Goal: Task Accomplishment & Management: Manage account settings

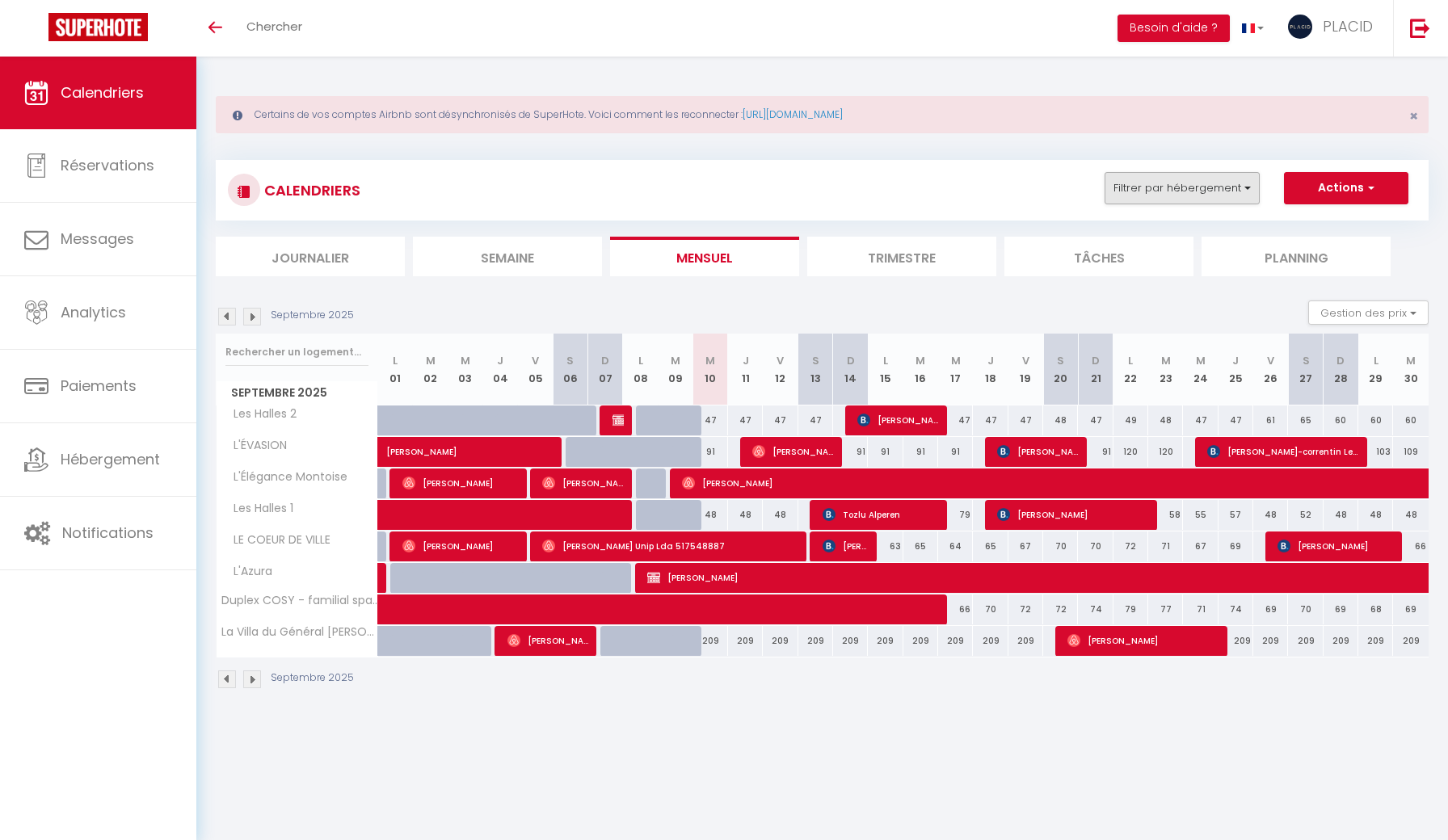
click at [1190, 177] on button "Filtrer par hébergement" at bounding box center [1182, 188] width 155 height 32
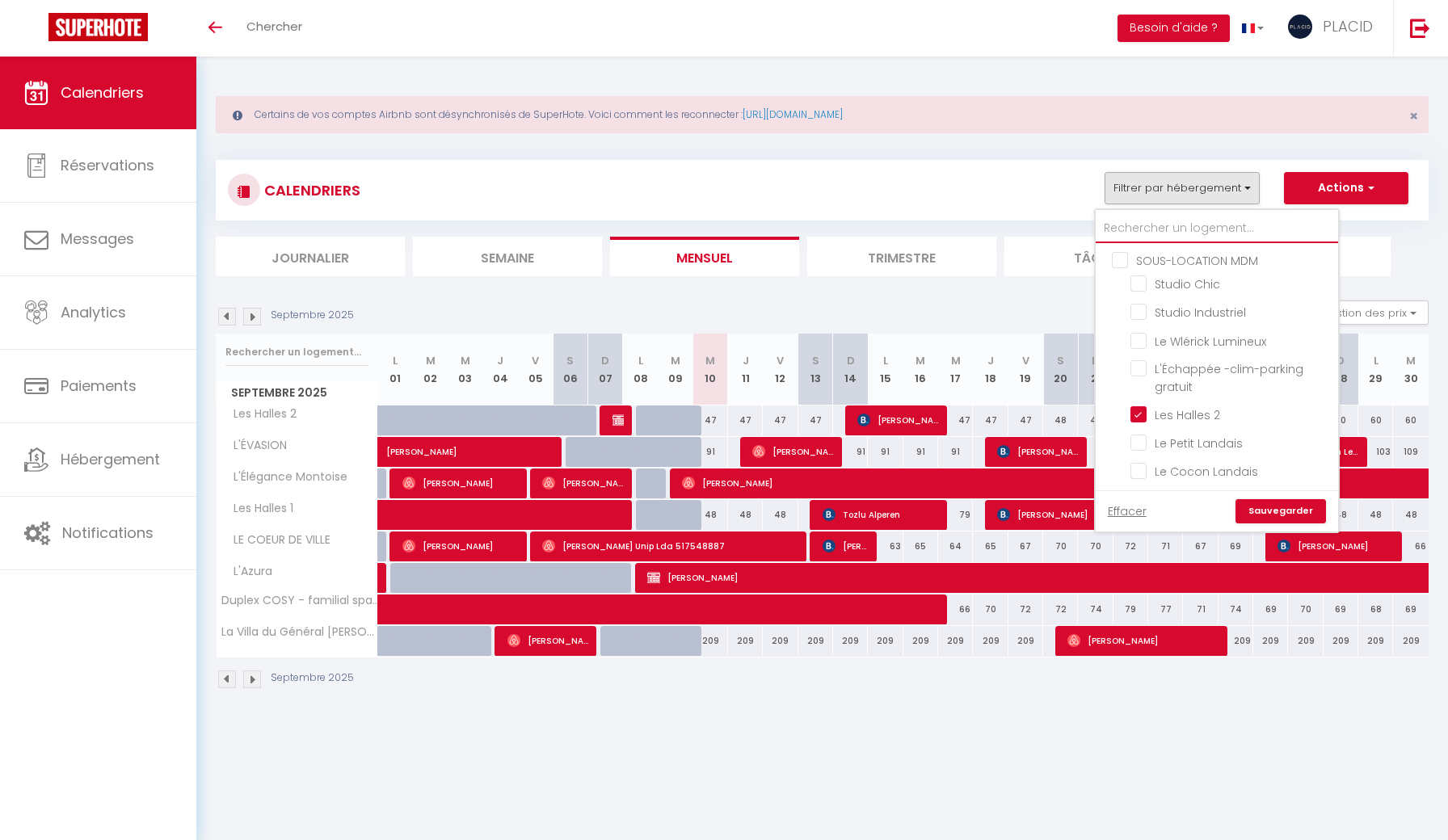
click at [1163, 227] on input "text" at bounding box center [1217, 228] width 242 height 29
type input "t"
checkbox input "false"
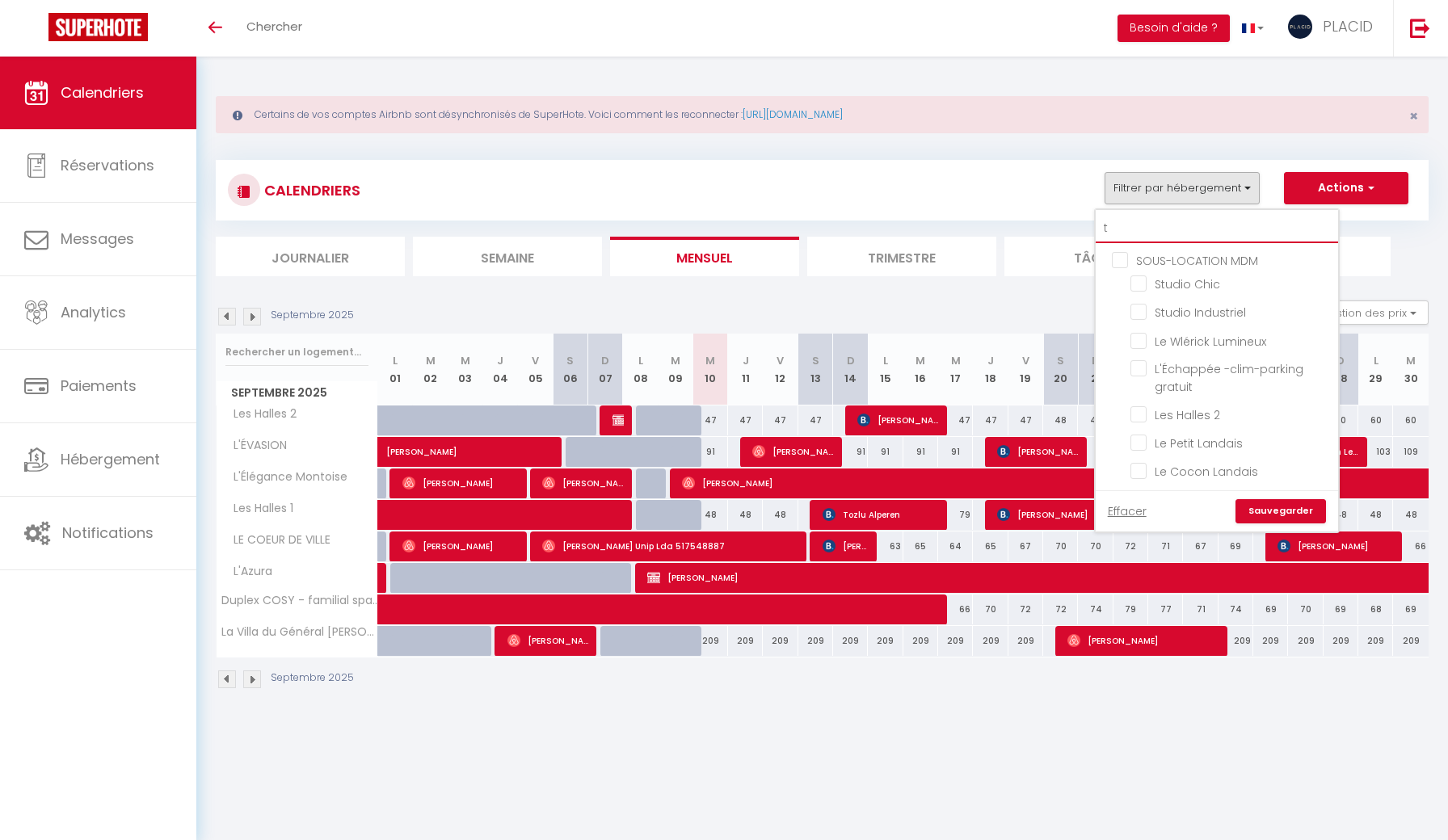
checkbox input "false"
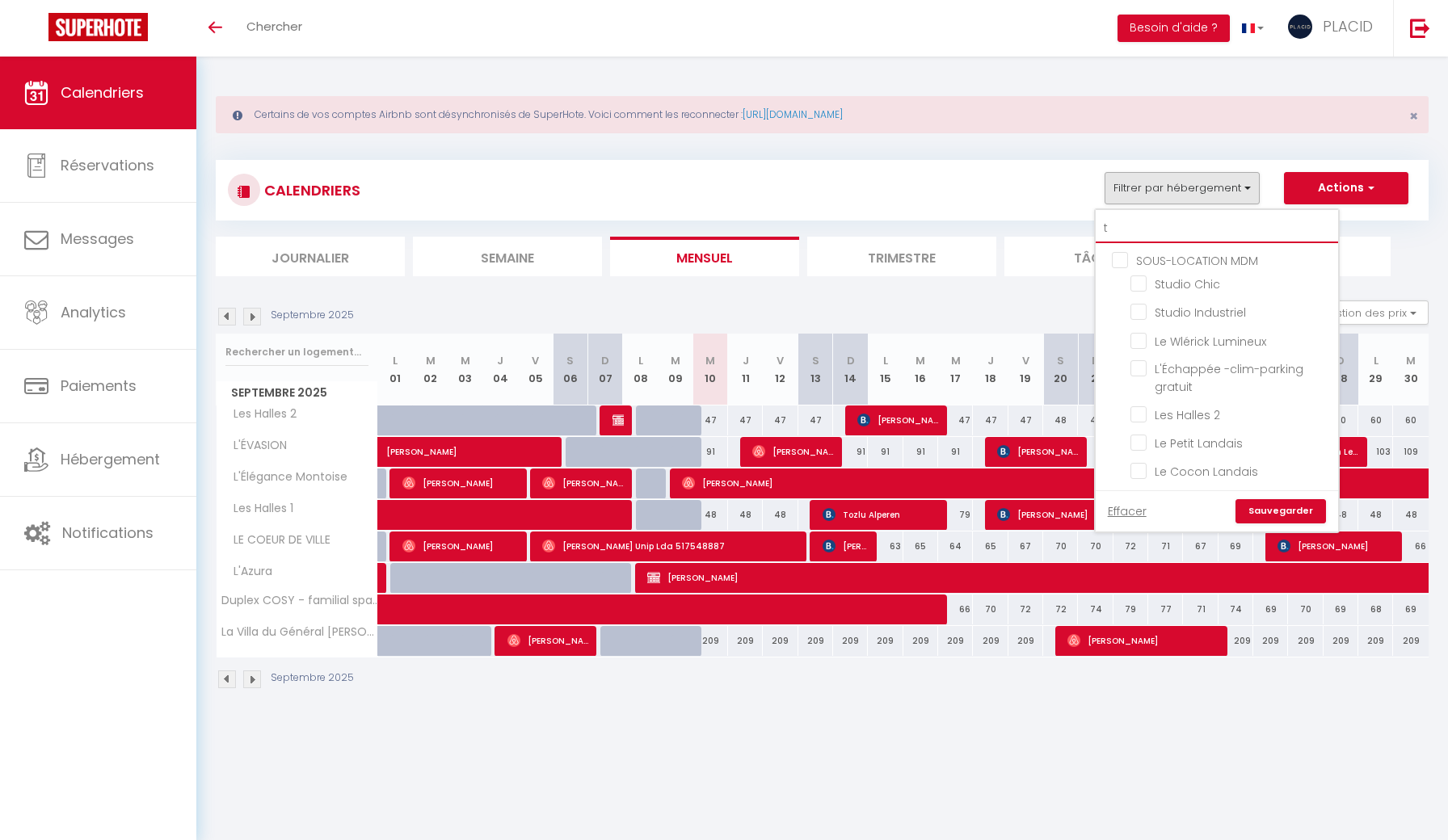
checkbox input "false"
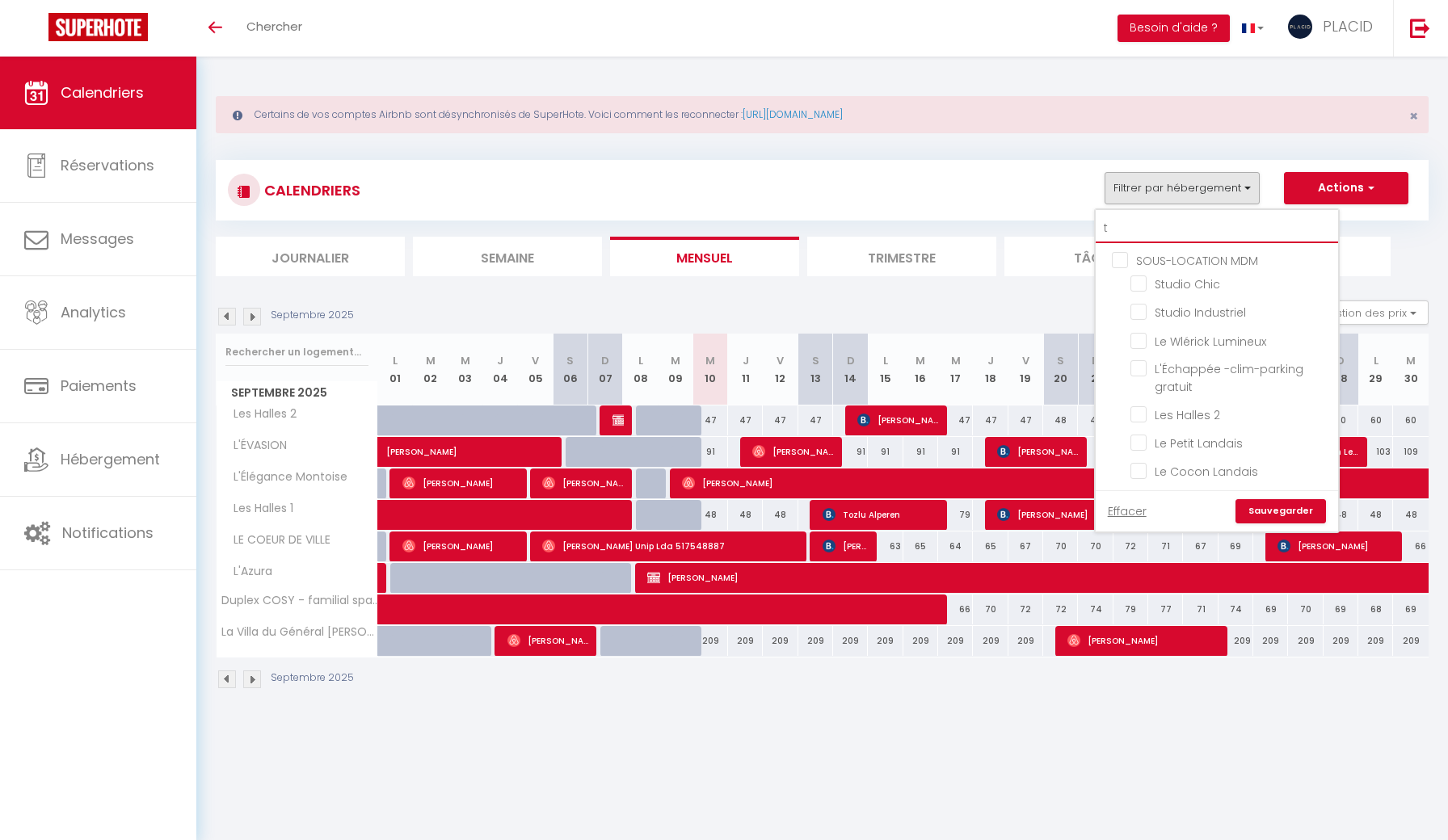
checkbox input "false"
checkbox input "true"
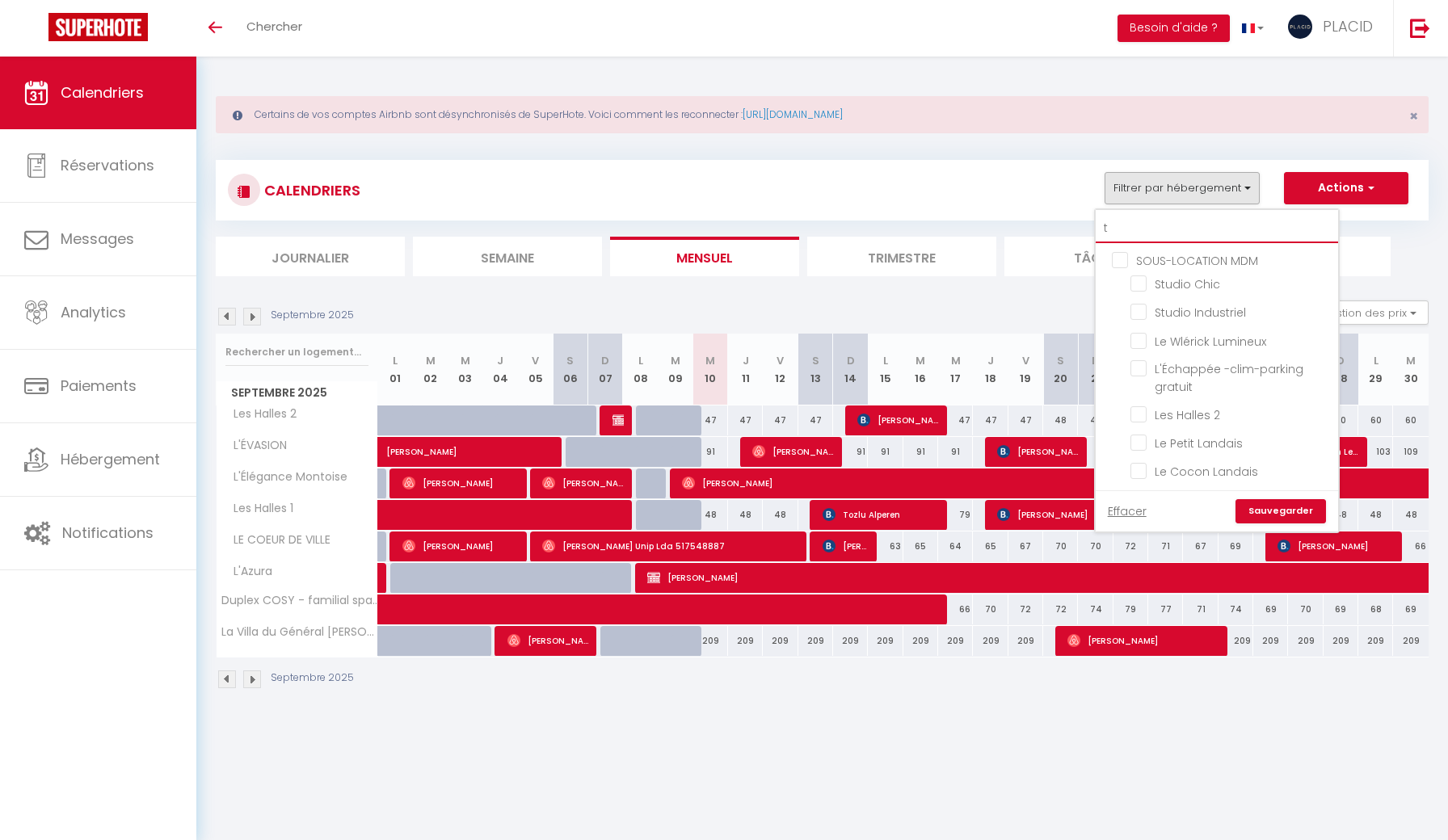
checkbox input "false"
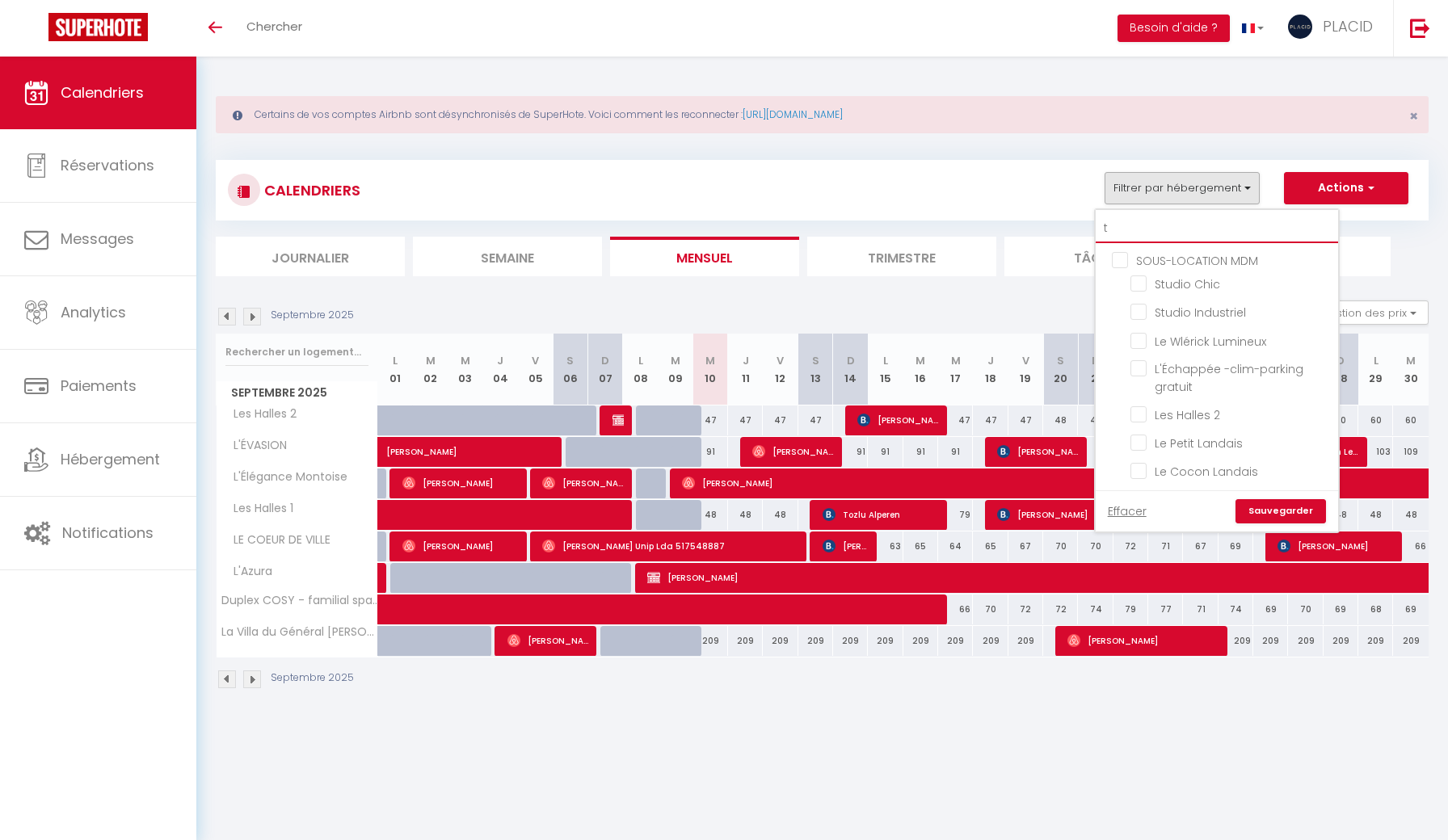
checkbox input "false"
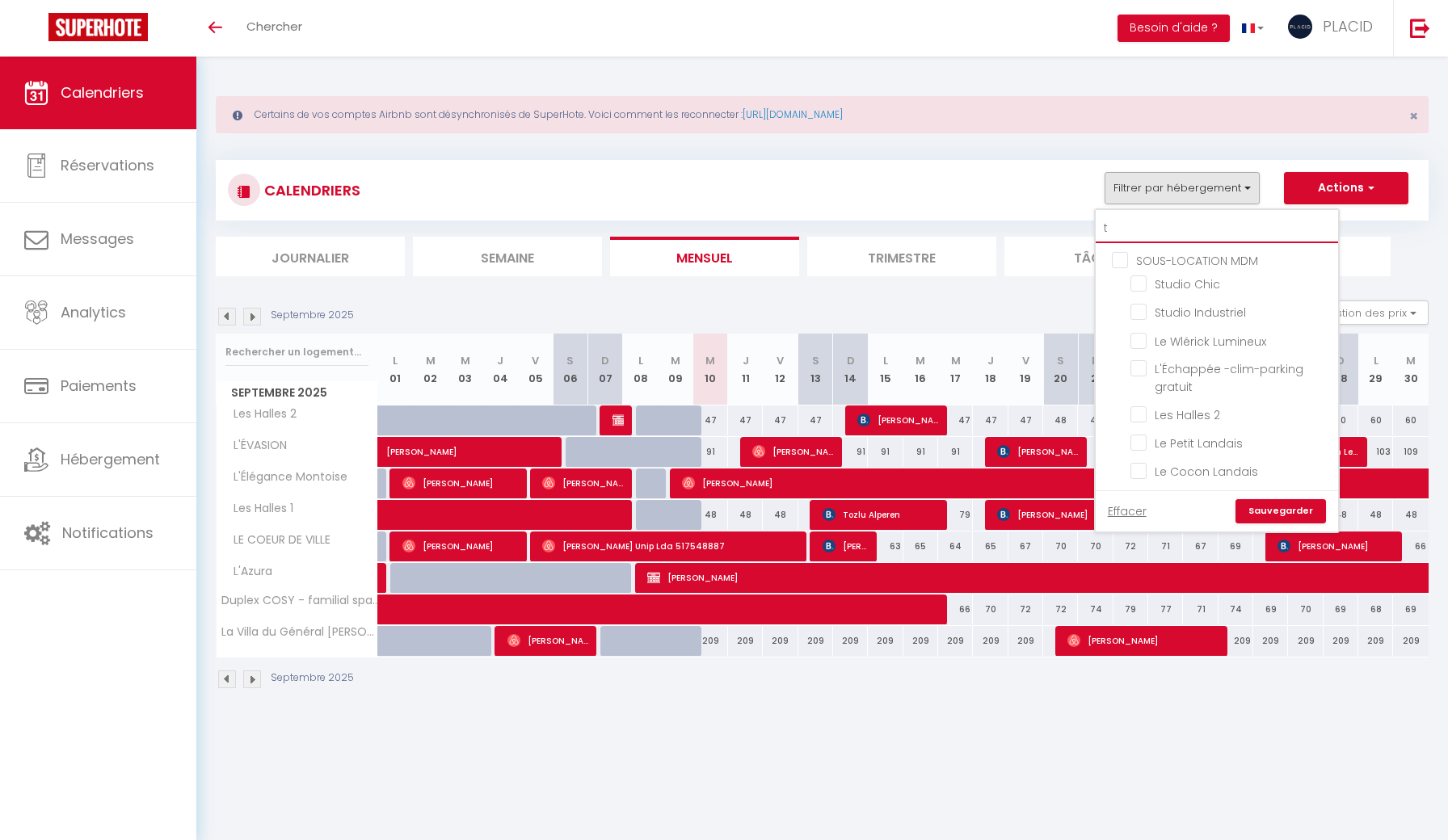
checkbox input "false"
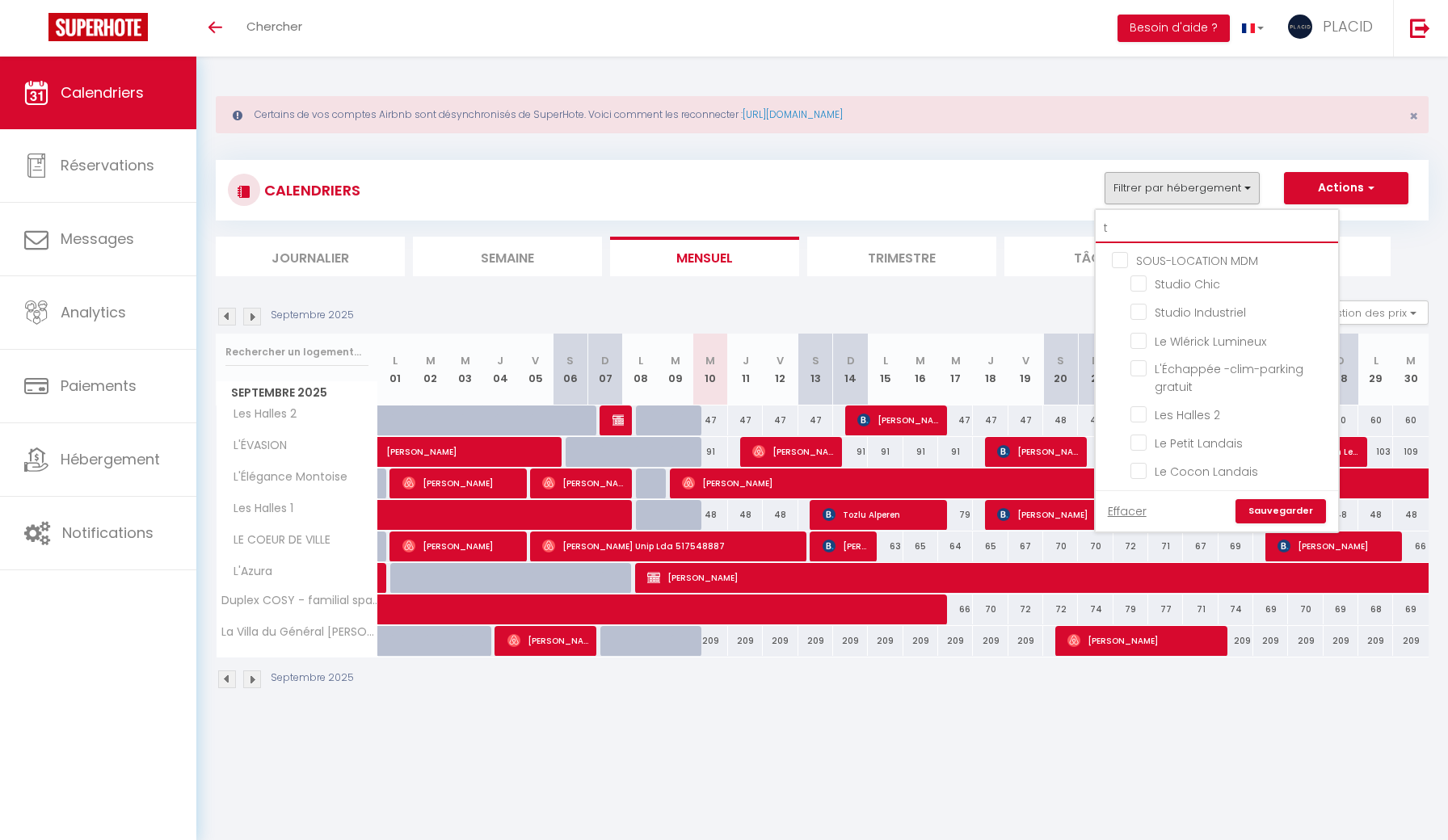
checkbox input "false"
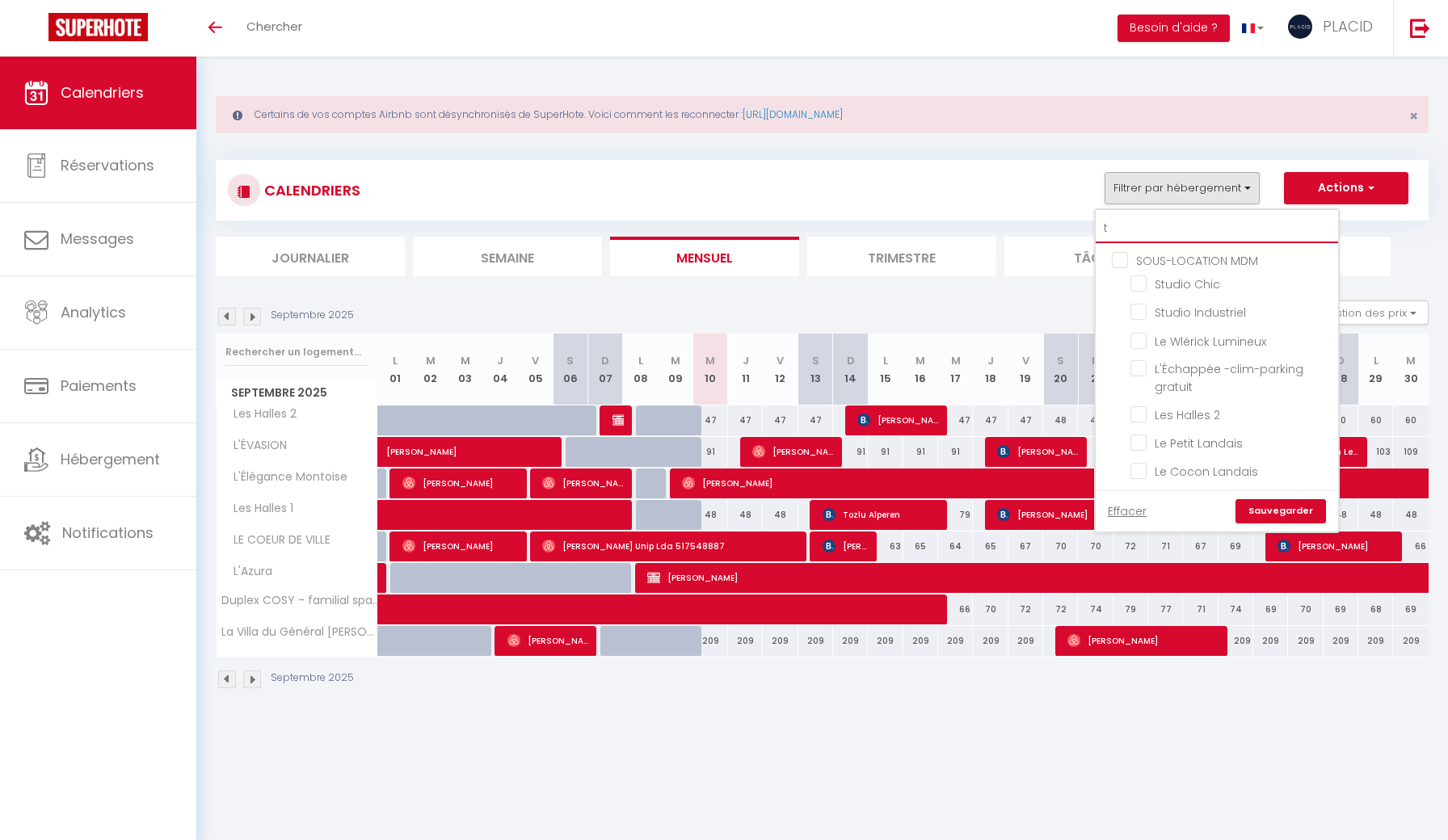
checkbox input "false"
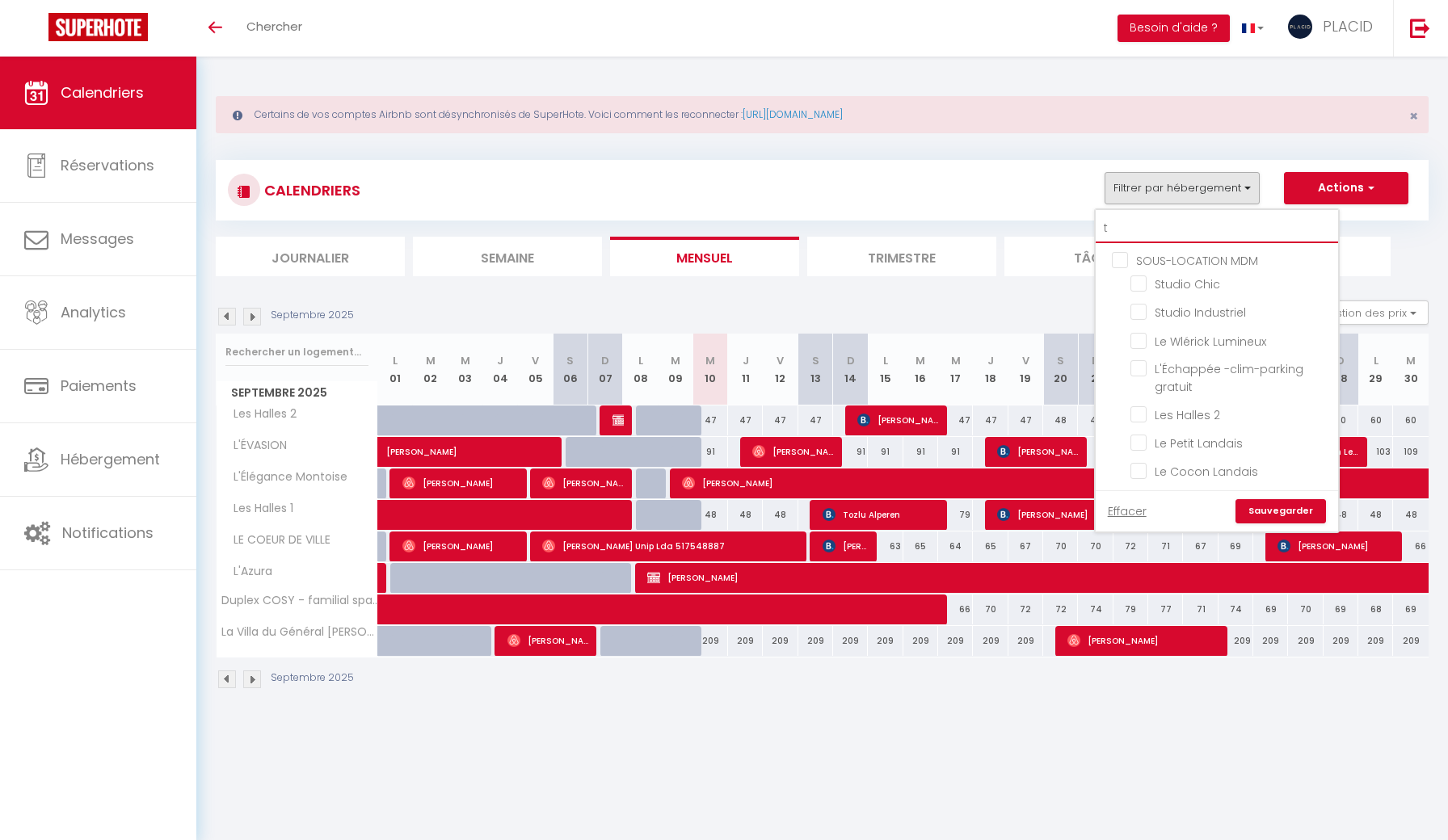
checkbox input "false"
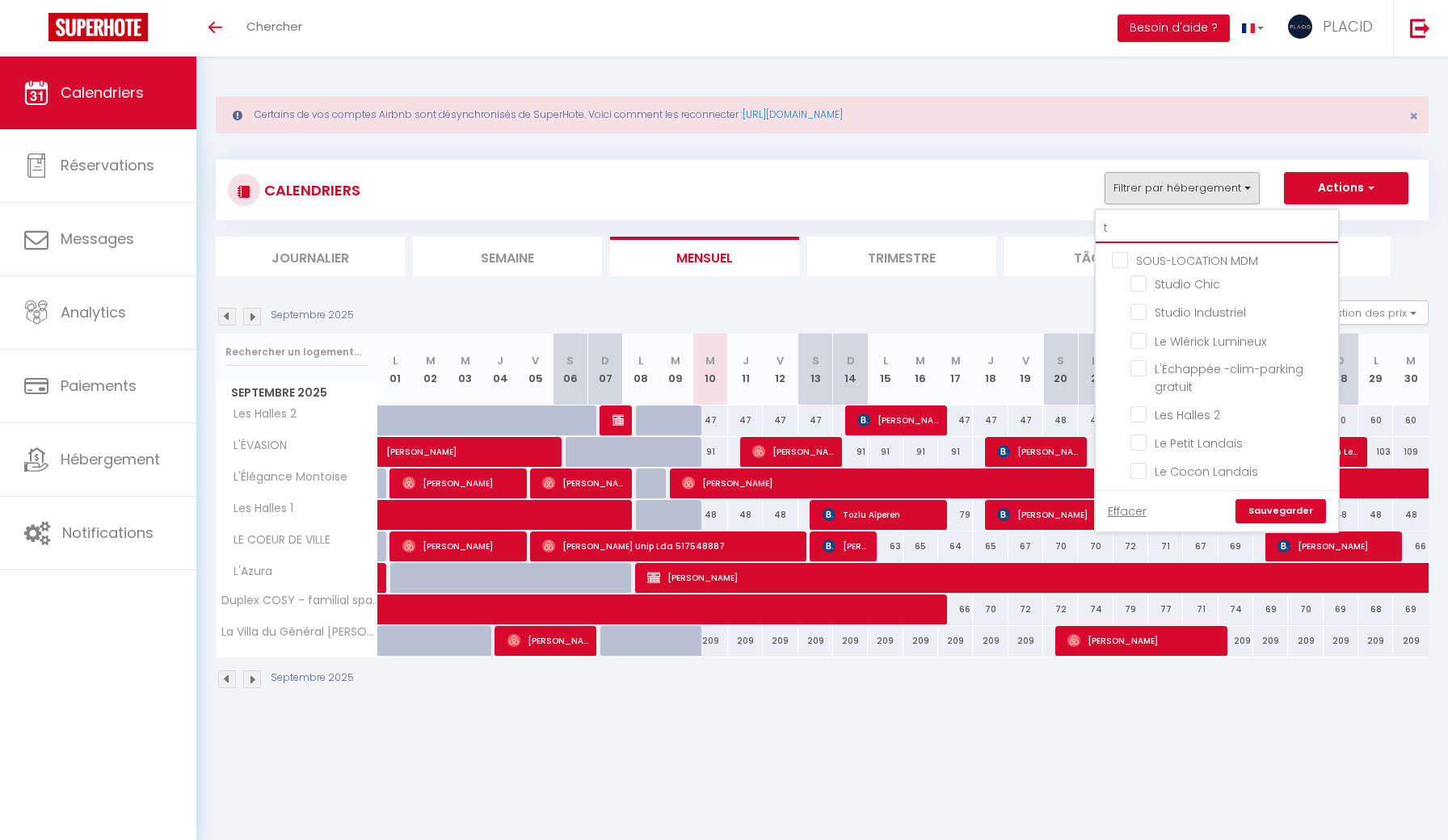
checkbox input "false"
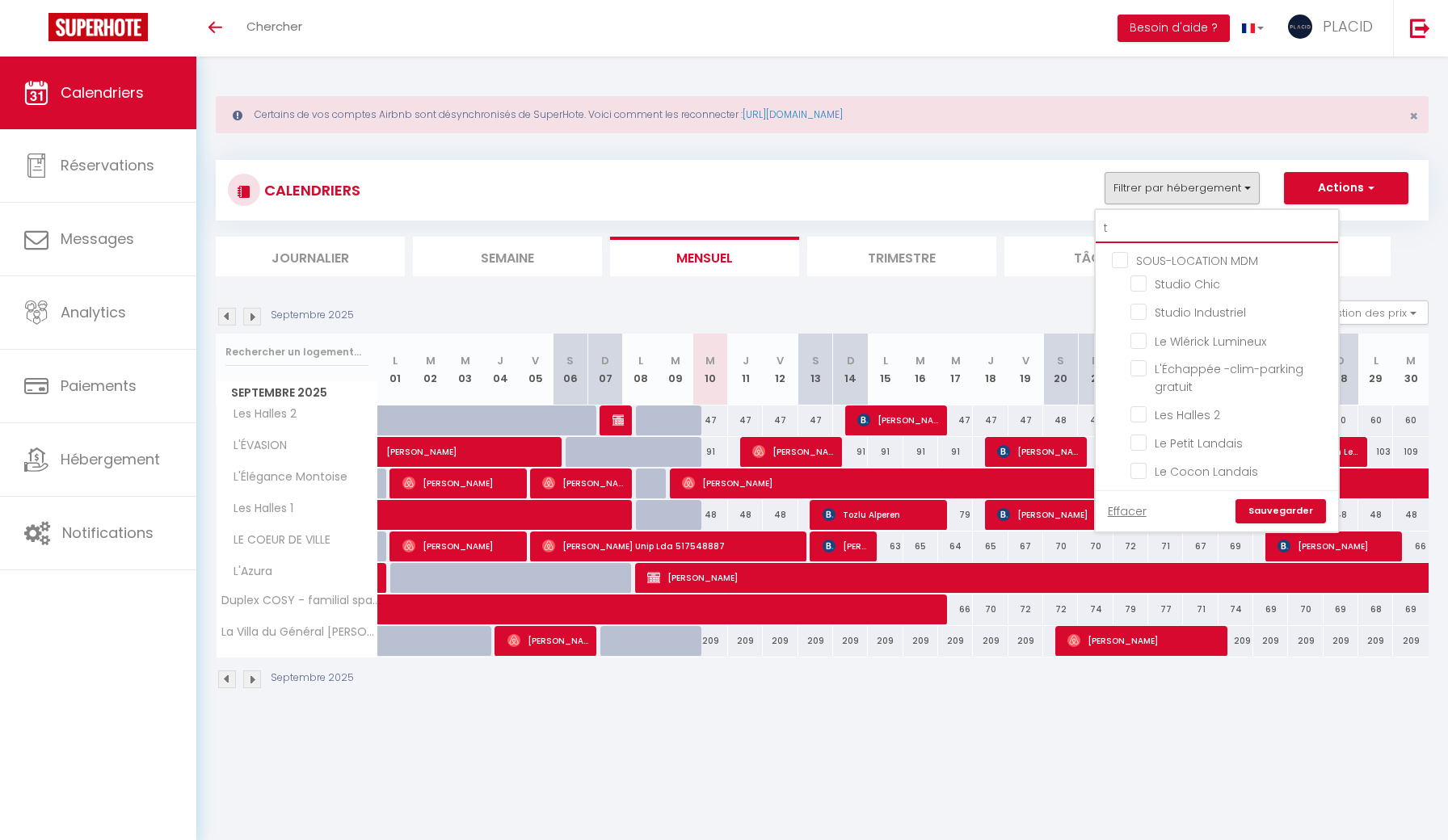
checkbox input "false"
type input "te"
checkbox input "false"
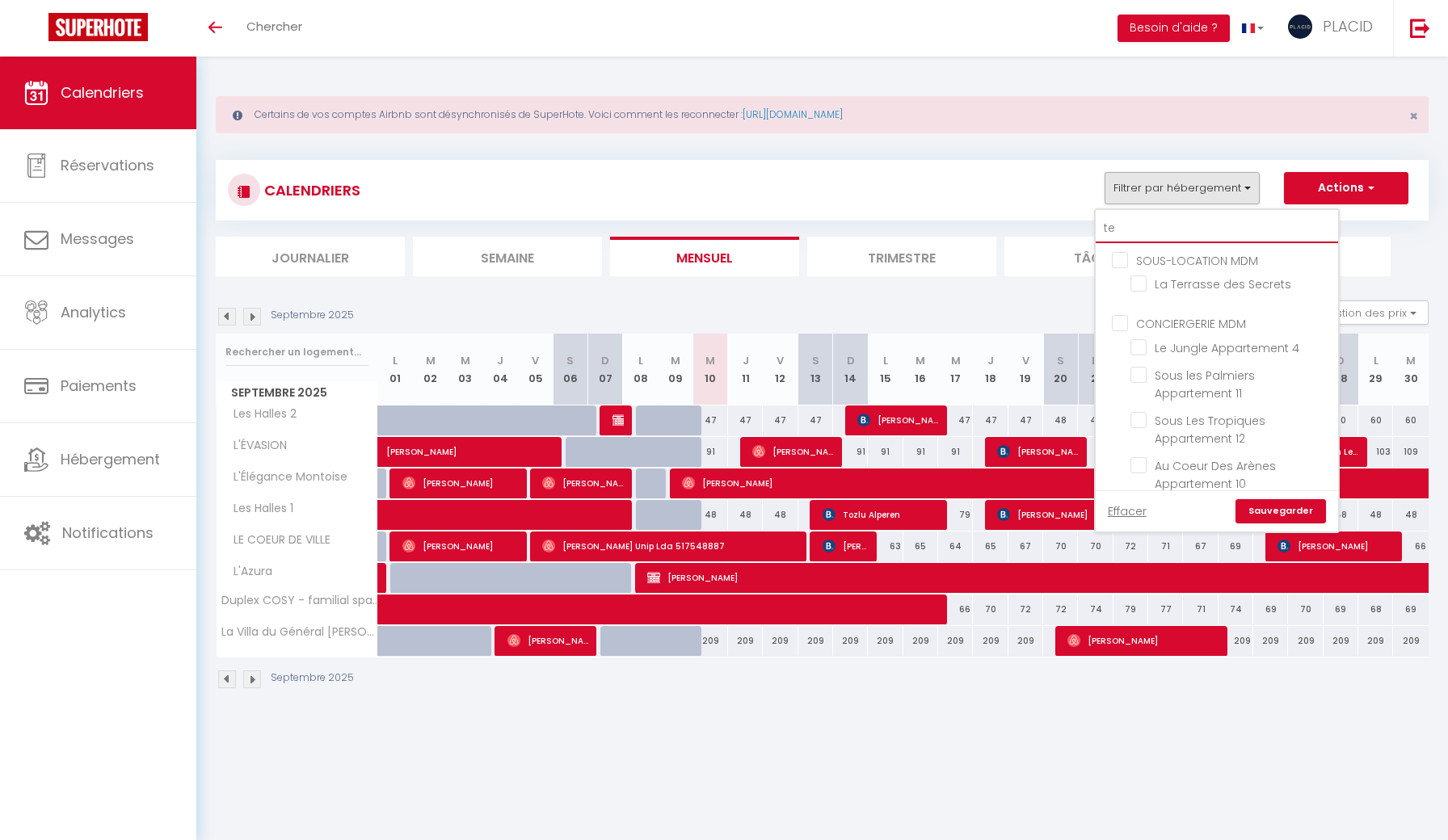
checkbox input "false"
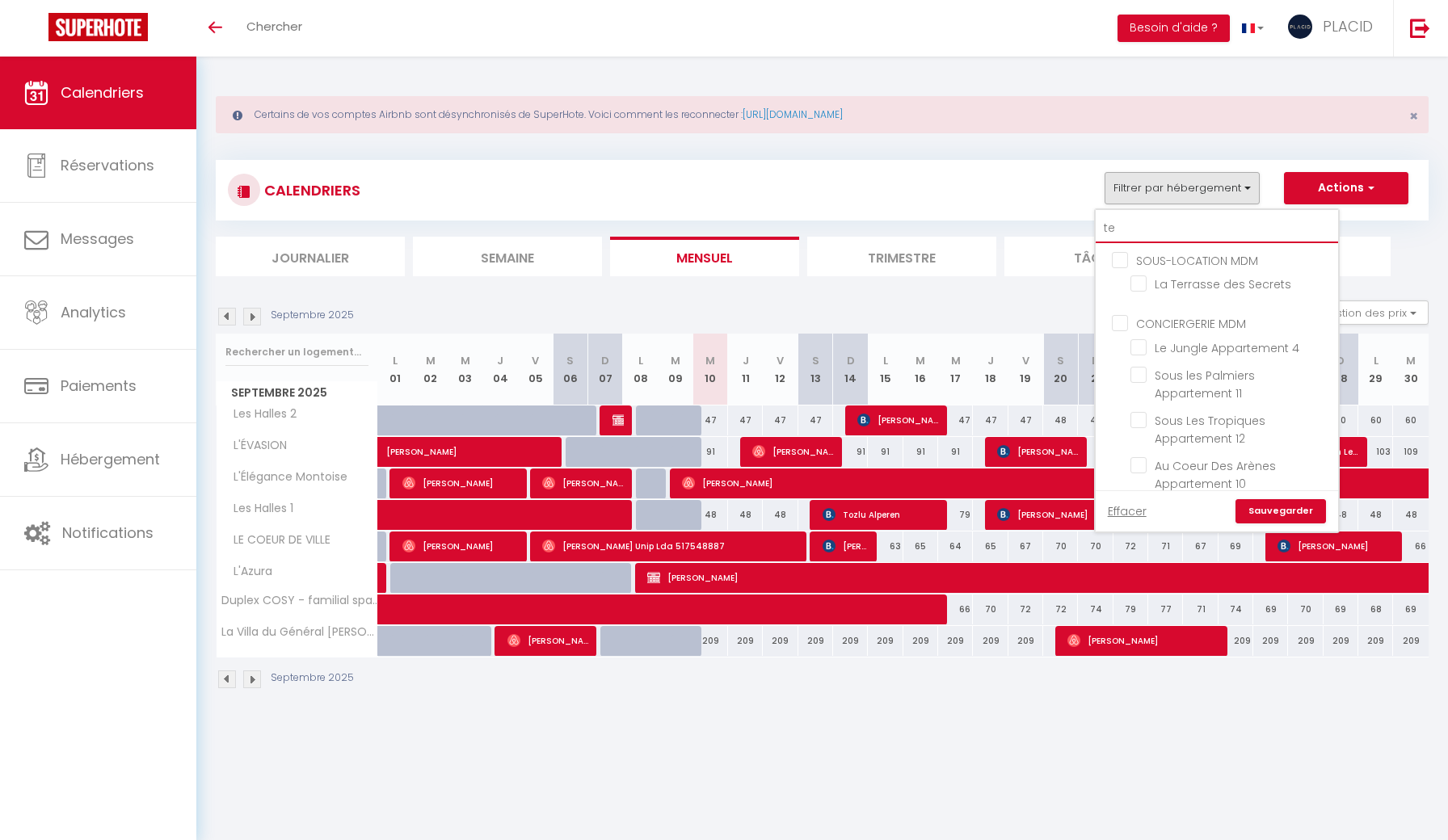
checkbox input "false"
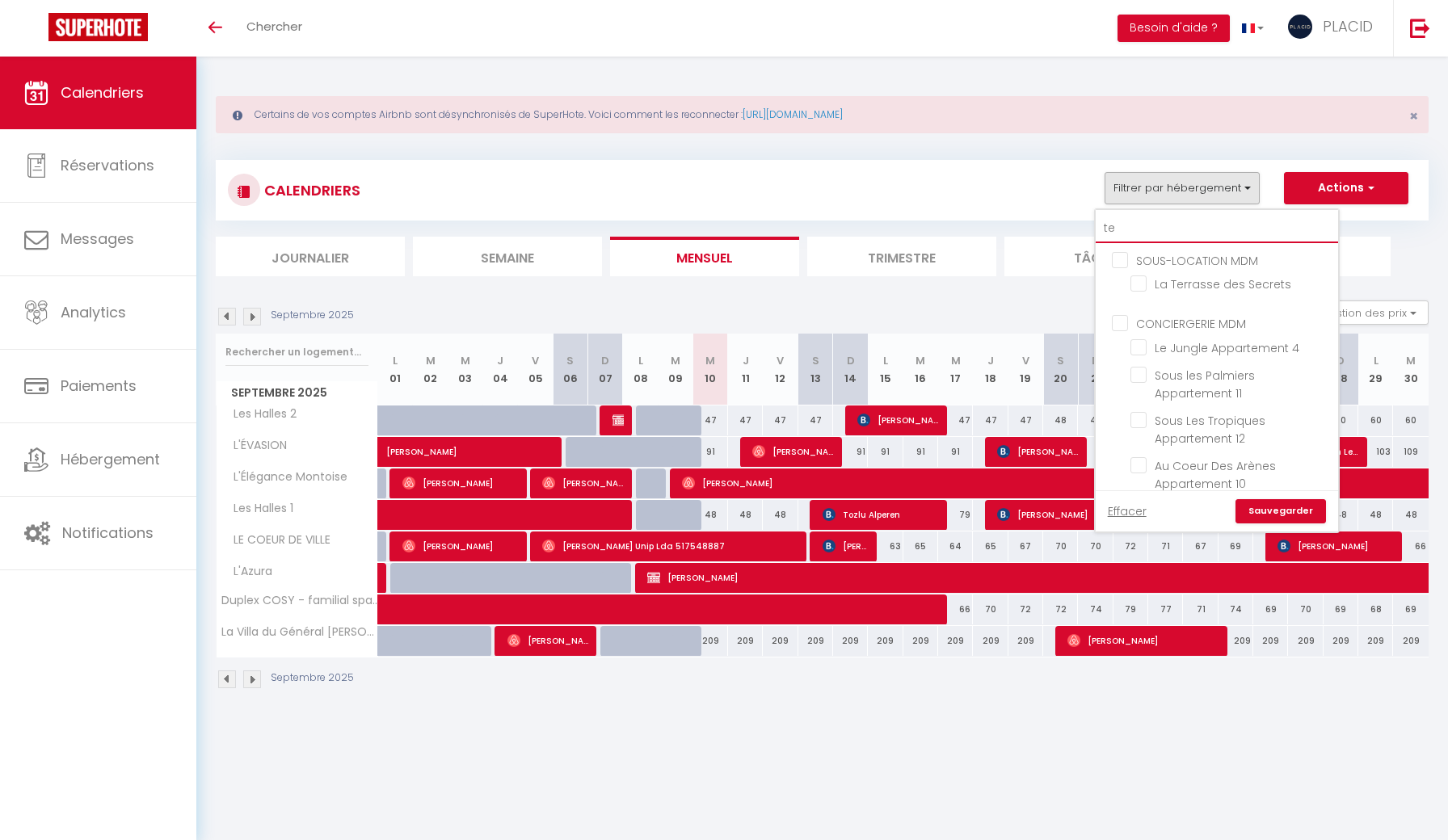
checkbox input "false"
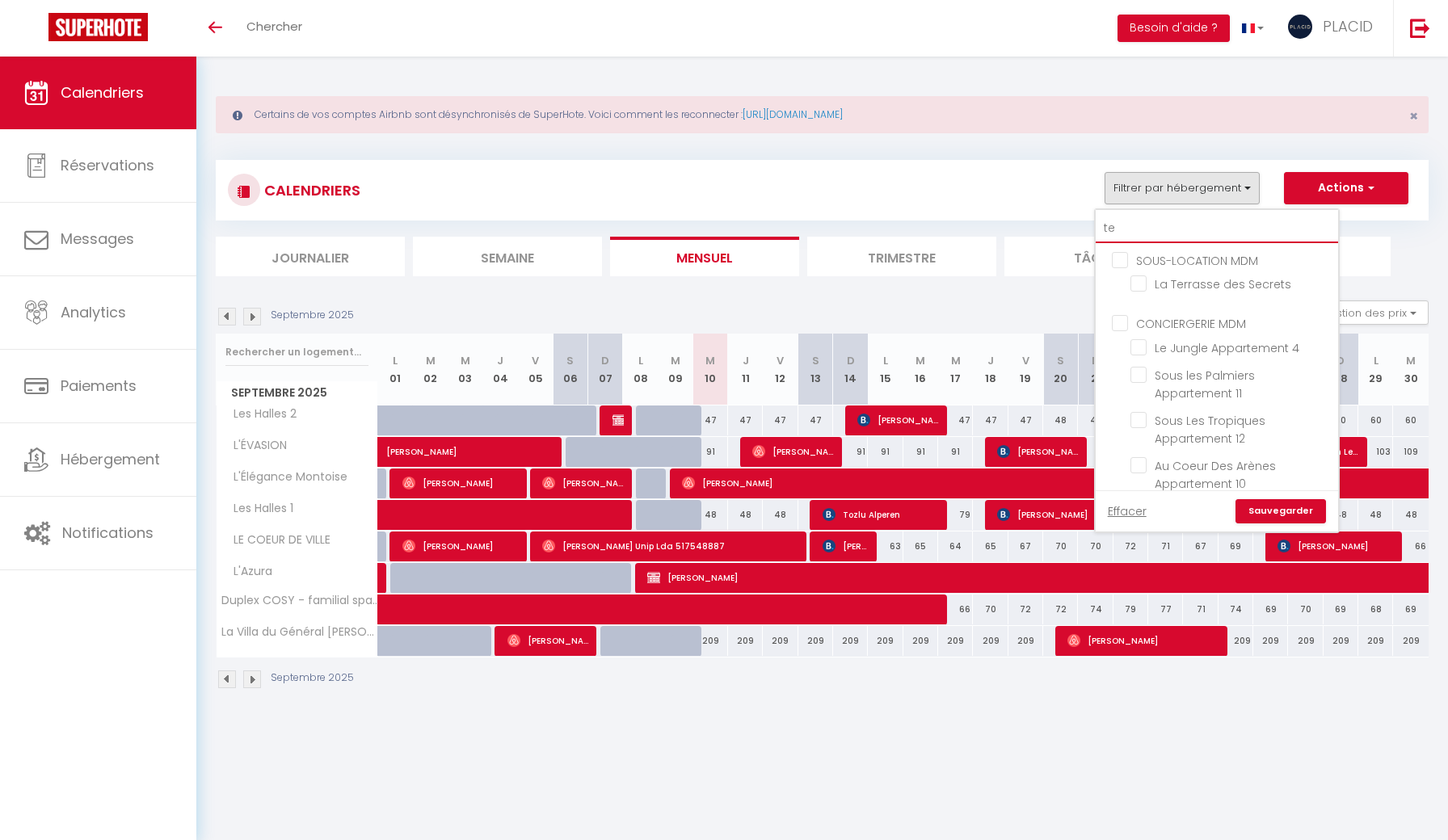
checkbox input "false"
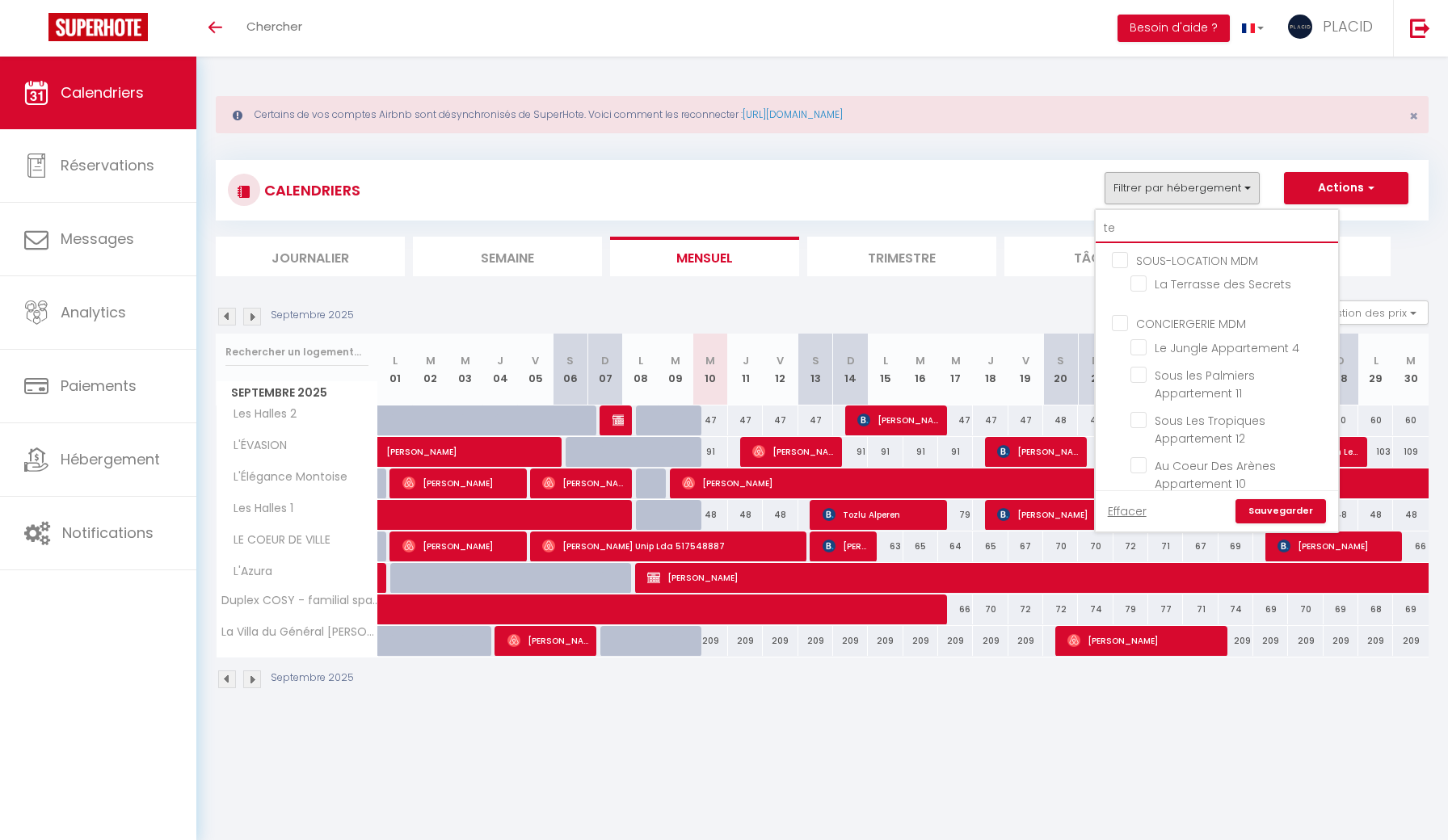
checkbox input "false"
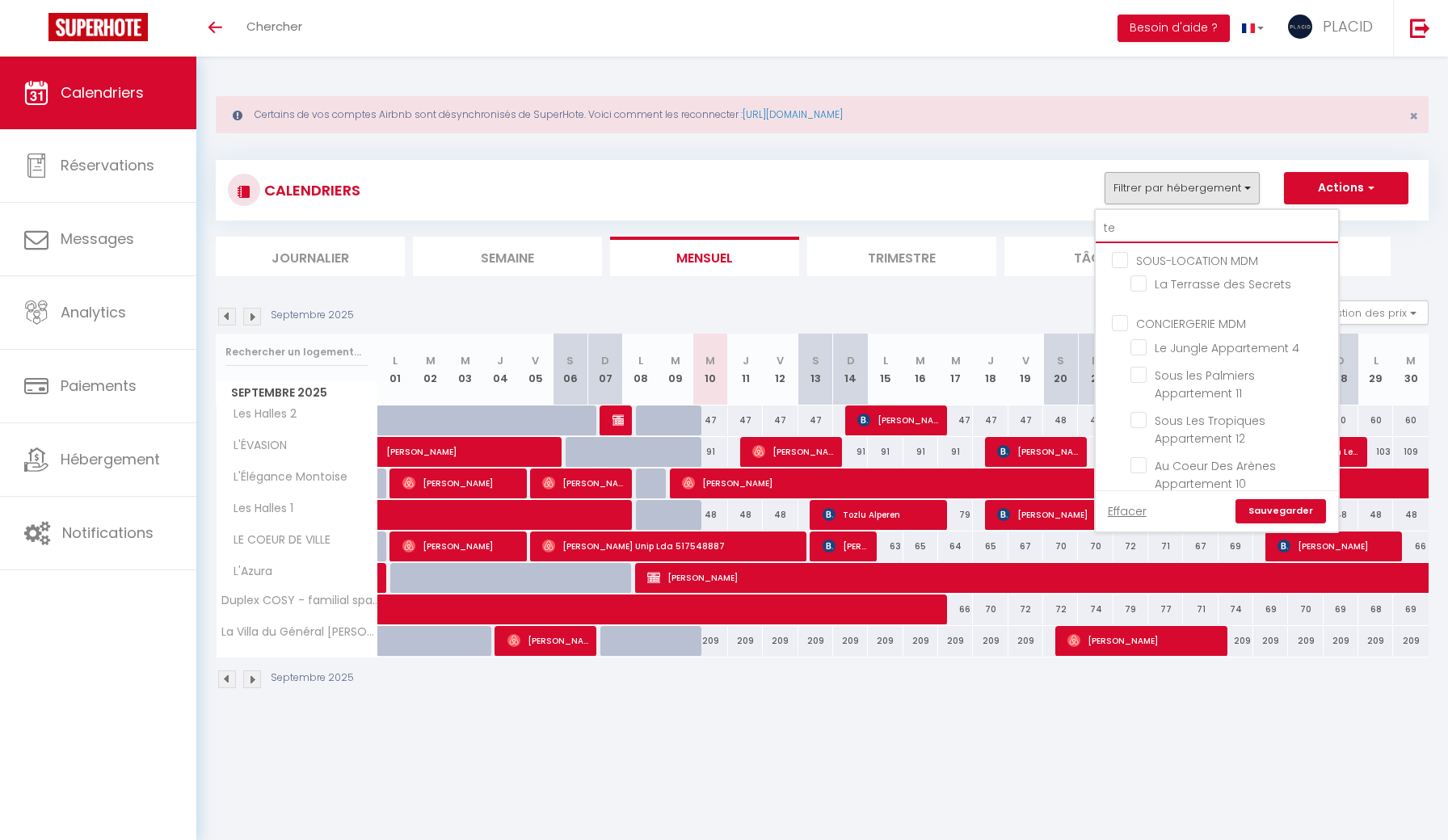
checkbox input "false"
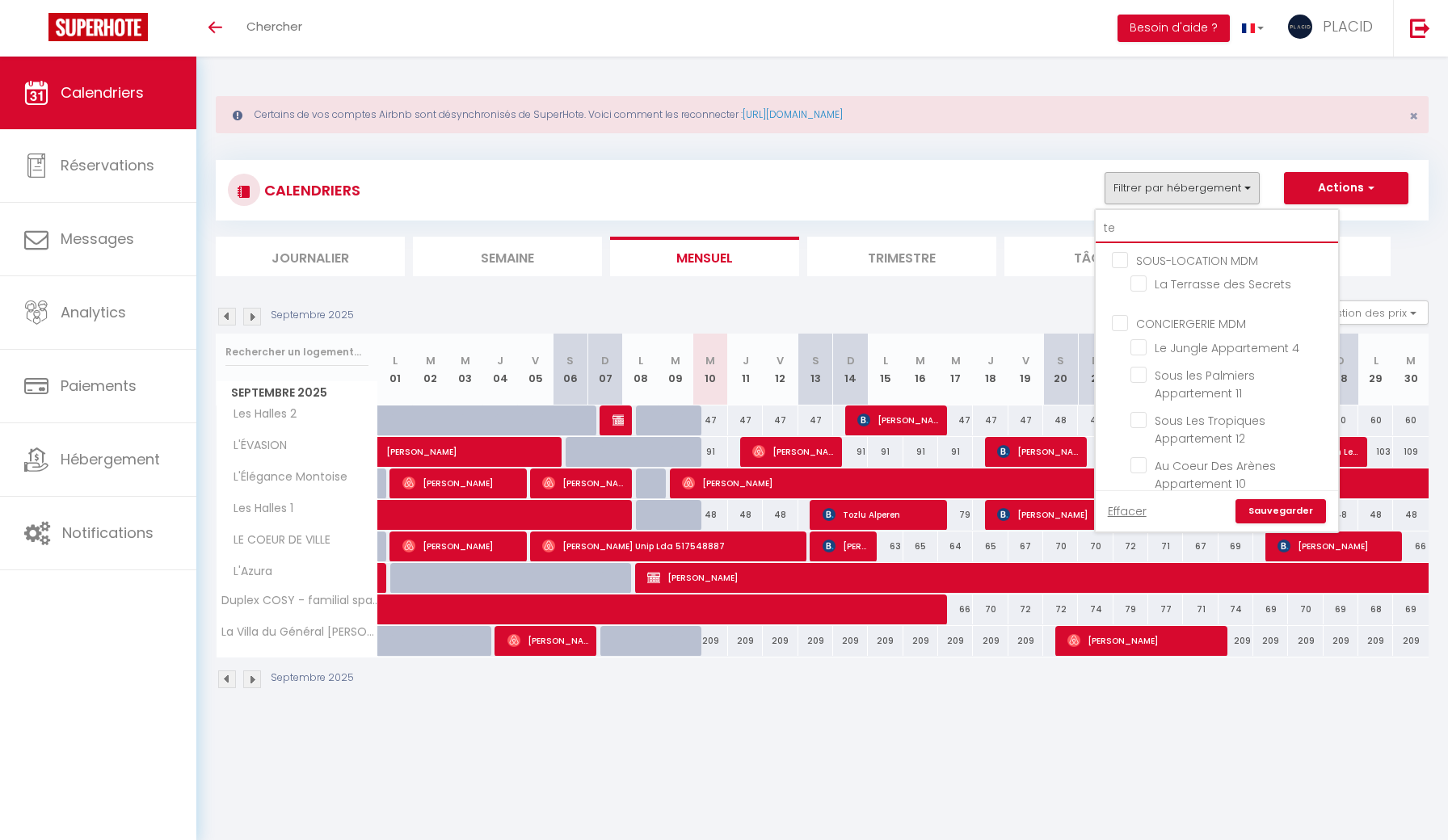
checkbox input "false"
type input "ter"
checkbox input "false"
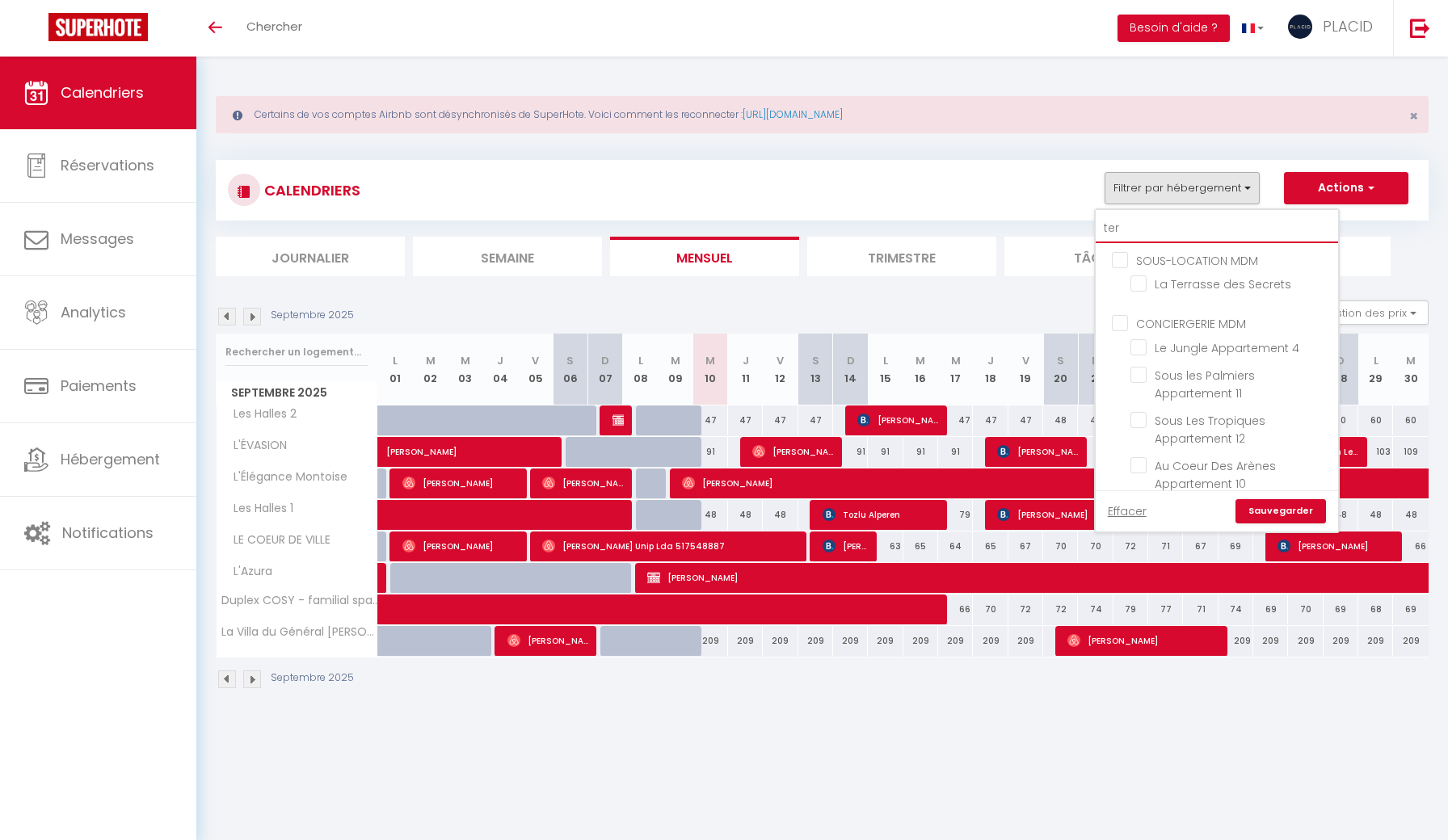
checkbox input "false"
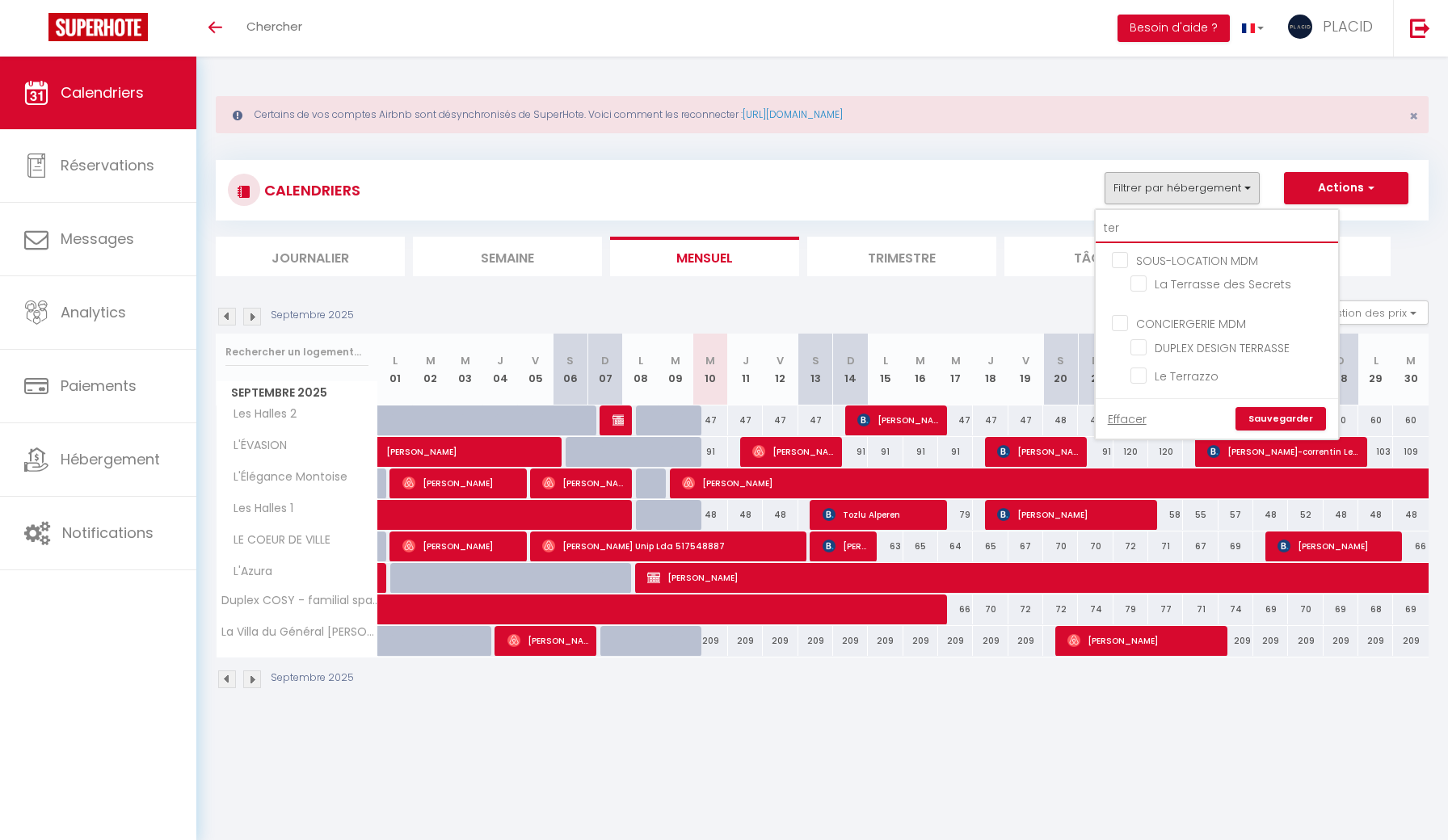
type input "terr"
checkbox input "false"
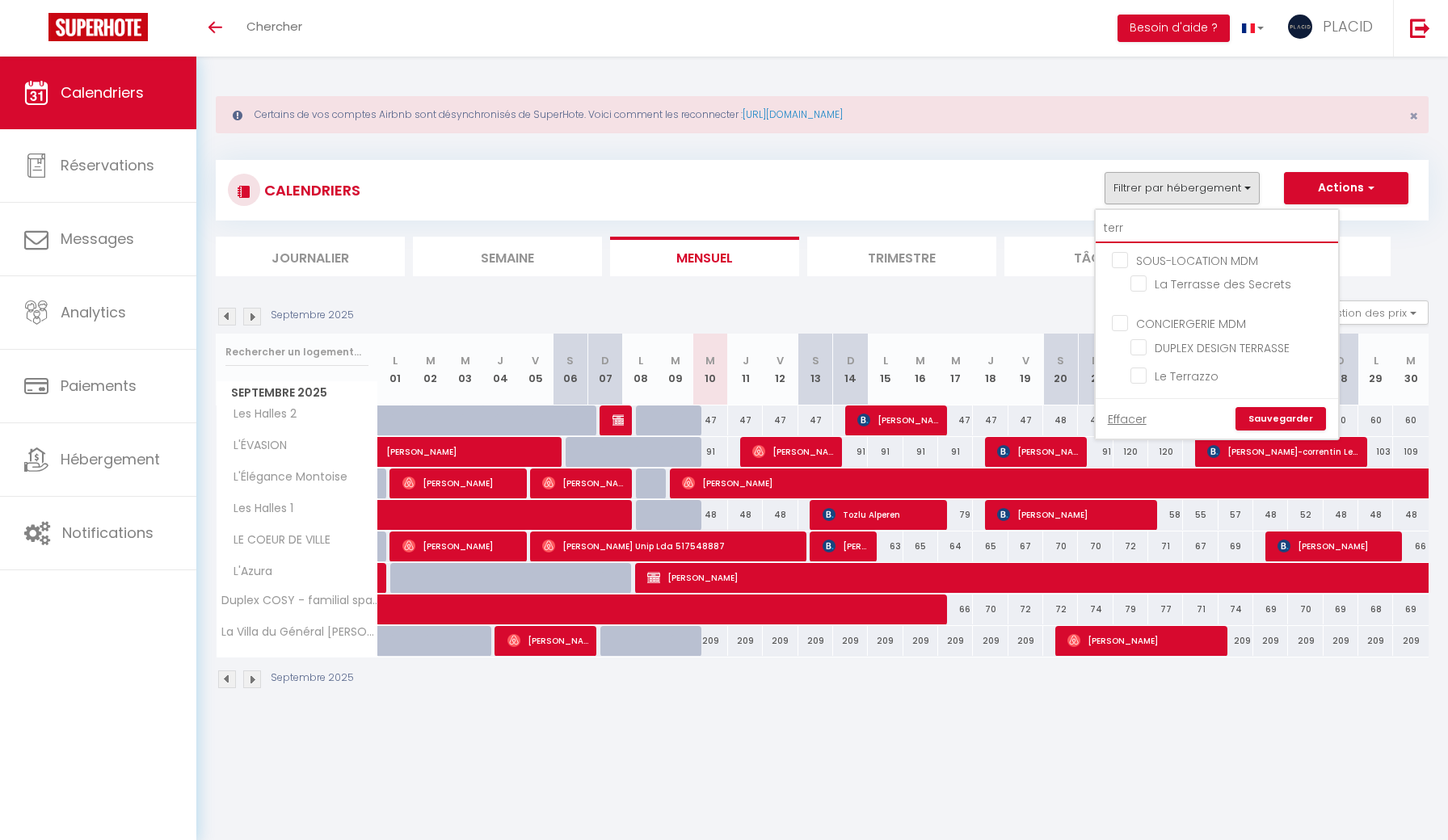
checkbox input "false"
type input "terr"
click at [1147, 282] on input "La Terrasse des Secrets" at bounding box center [1231, 283] width 202 height 16
checkbox input "true"
checkbox input "false"
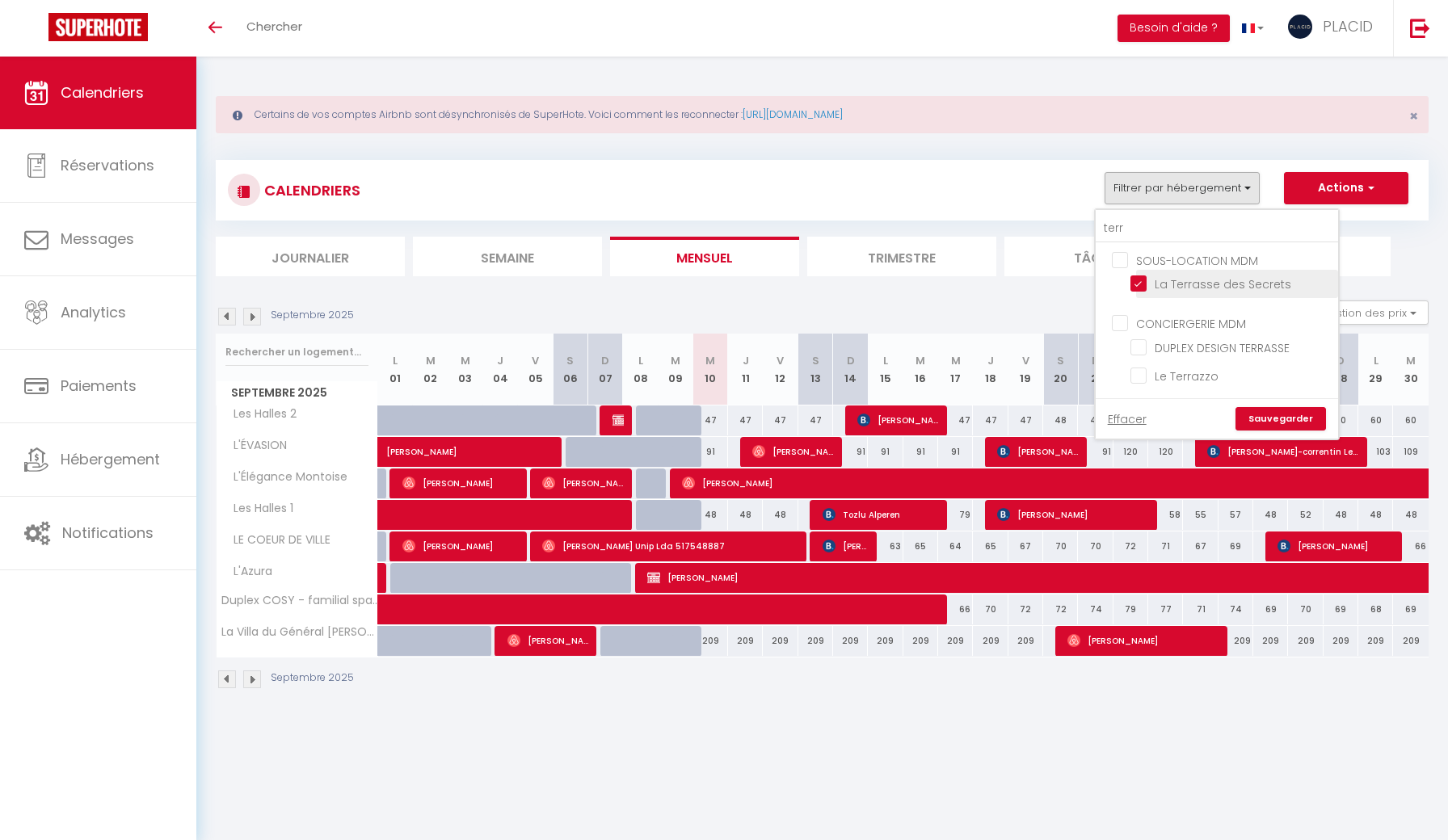
checkbox input "false"
click at [1190, 410] on link "Sauvegarder" at bounding box center [1280, 419] width 90 height 24
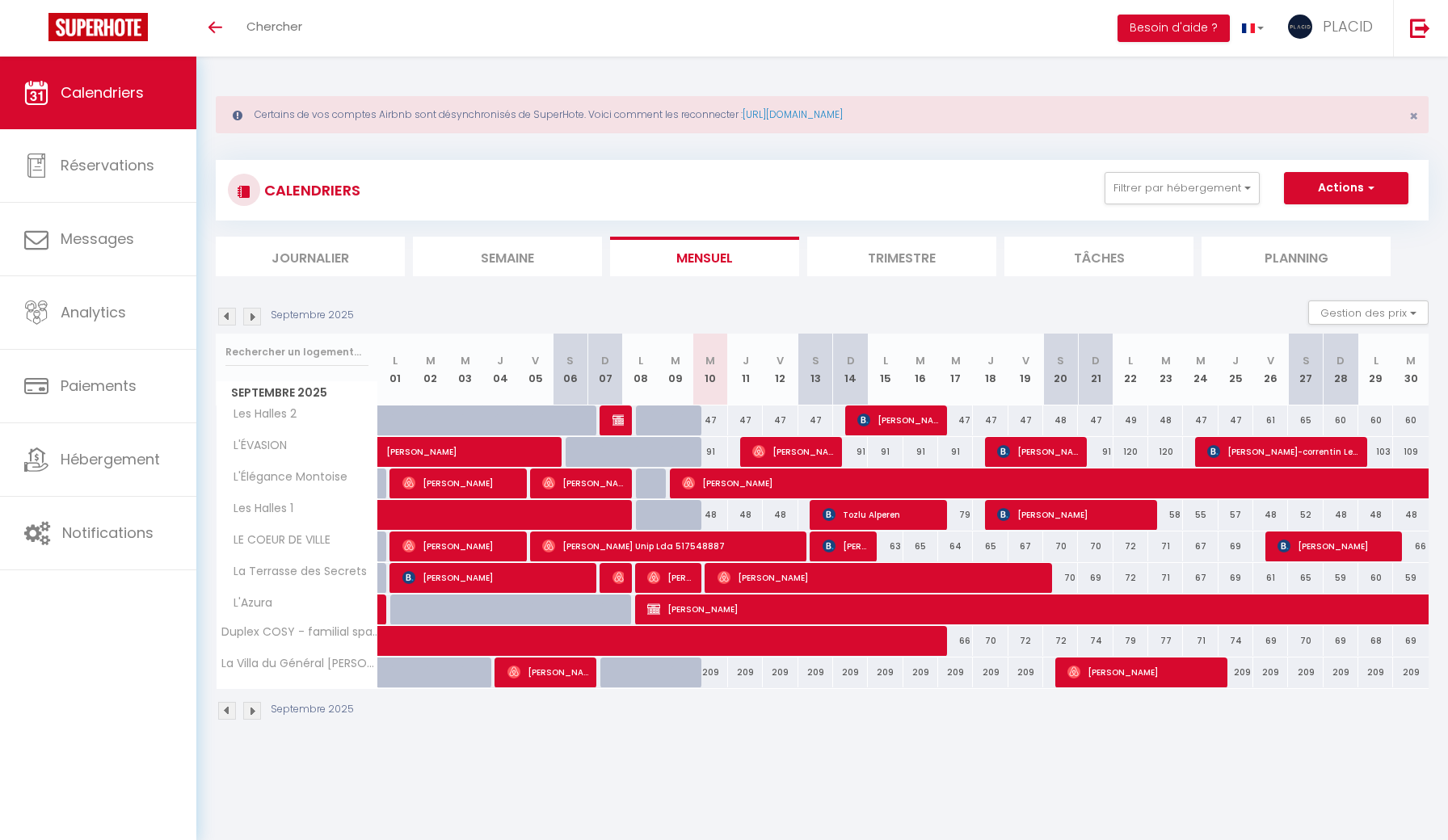
click at [680, 575] on span "[PERSON_NAME]" at bounding box center [671, 578] width 46 height 31
select select "OK"
select select "0"
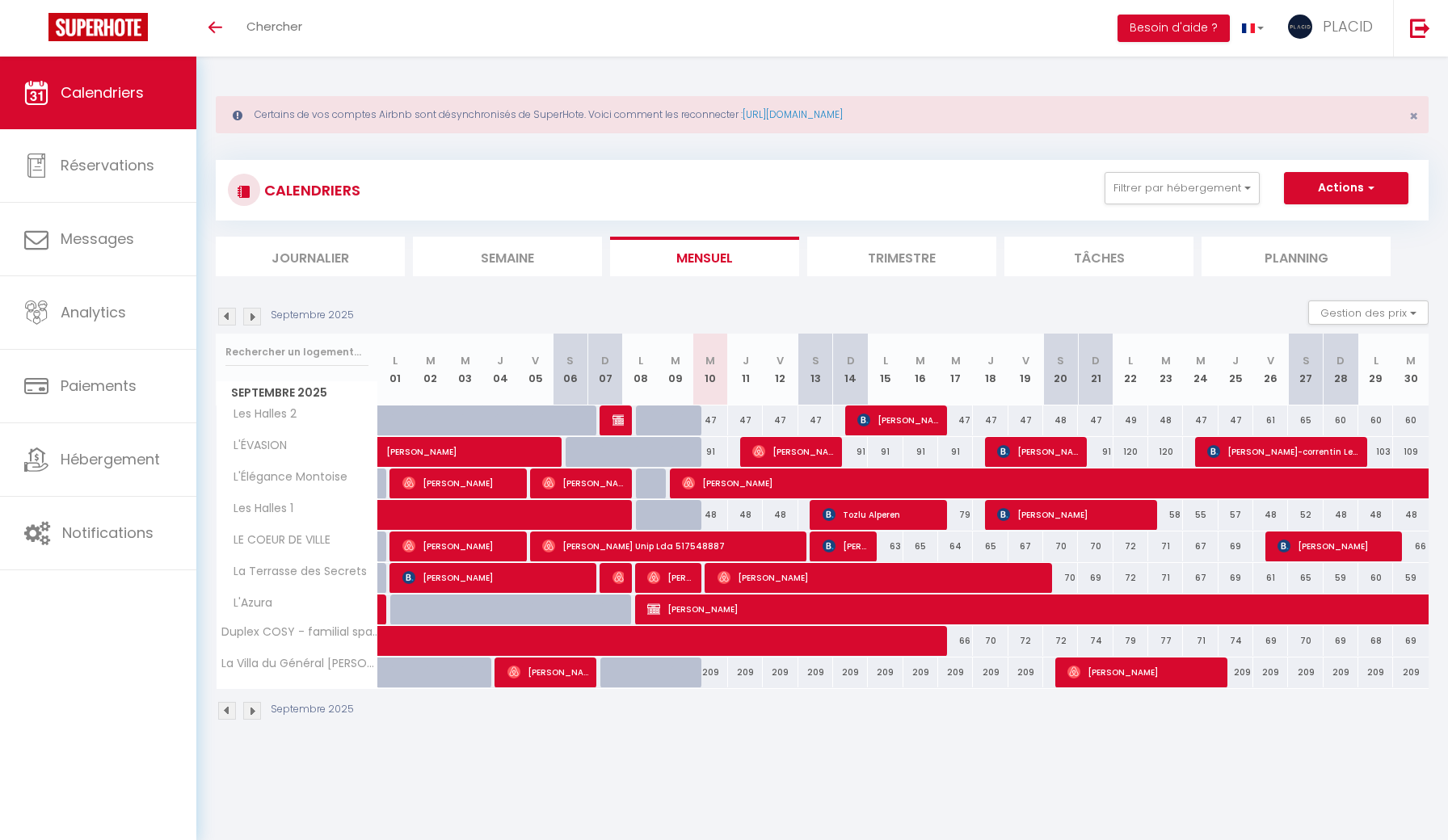
select select "1"
select select
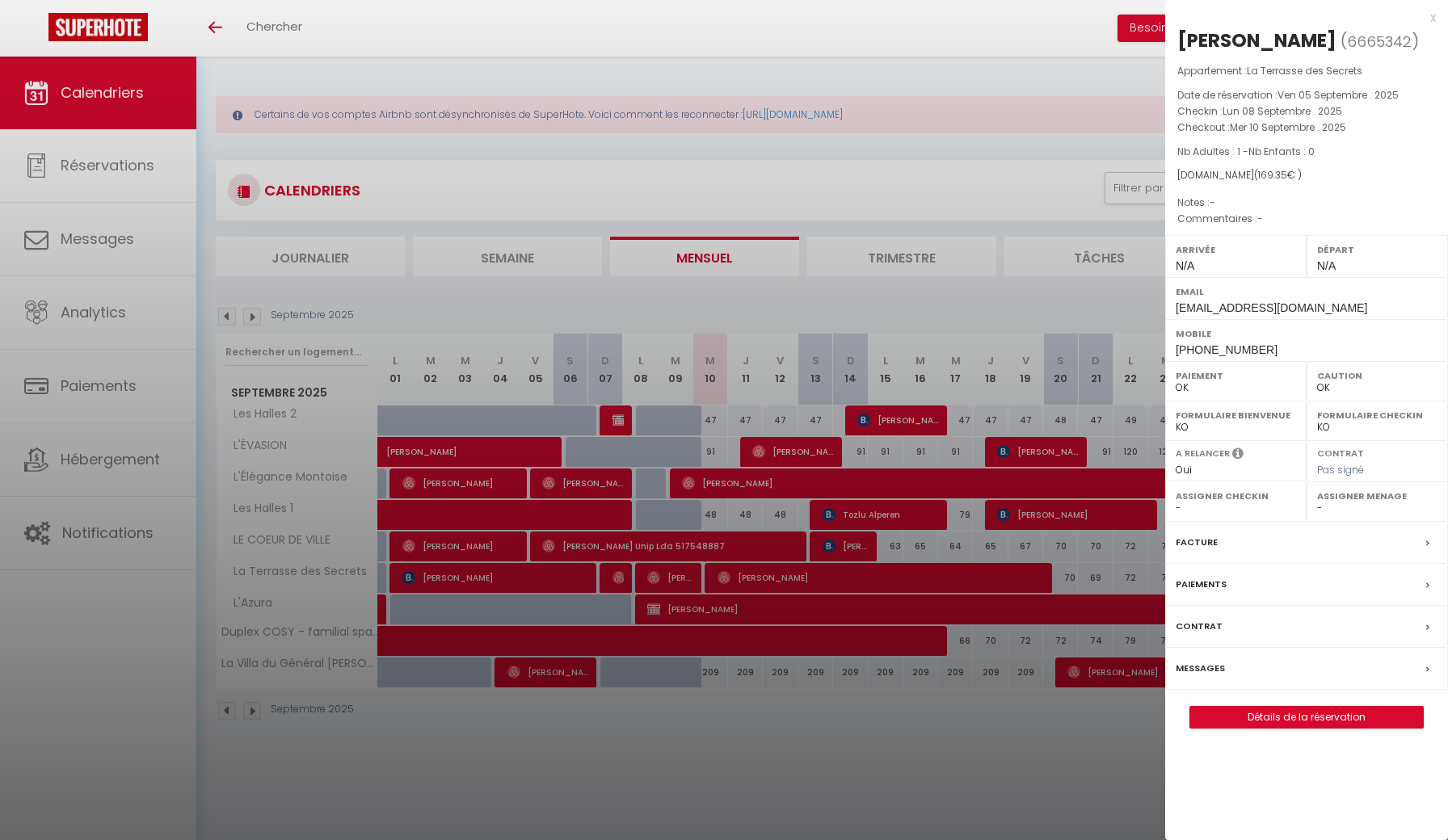
select select "19764"
click at [1190, 21] on div "x" at bounding box center [1301, 17] width 271 height 19
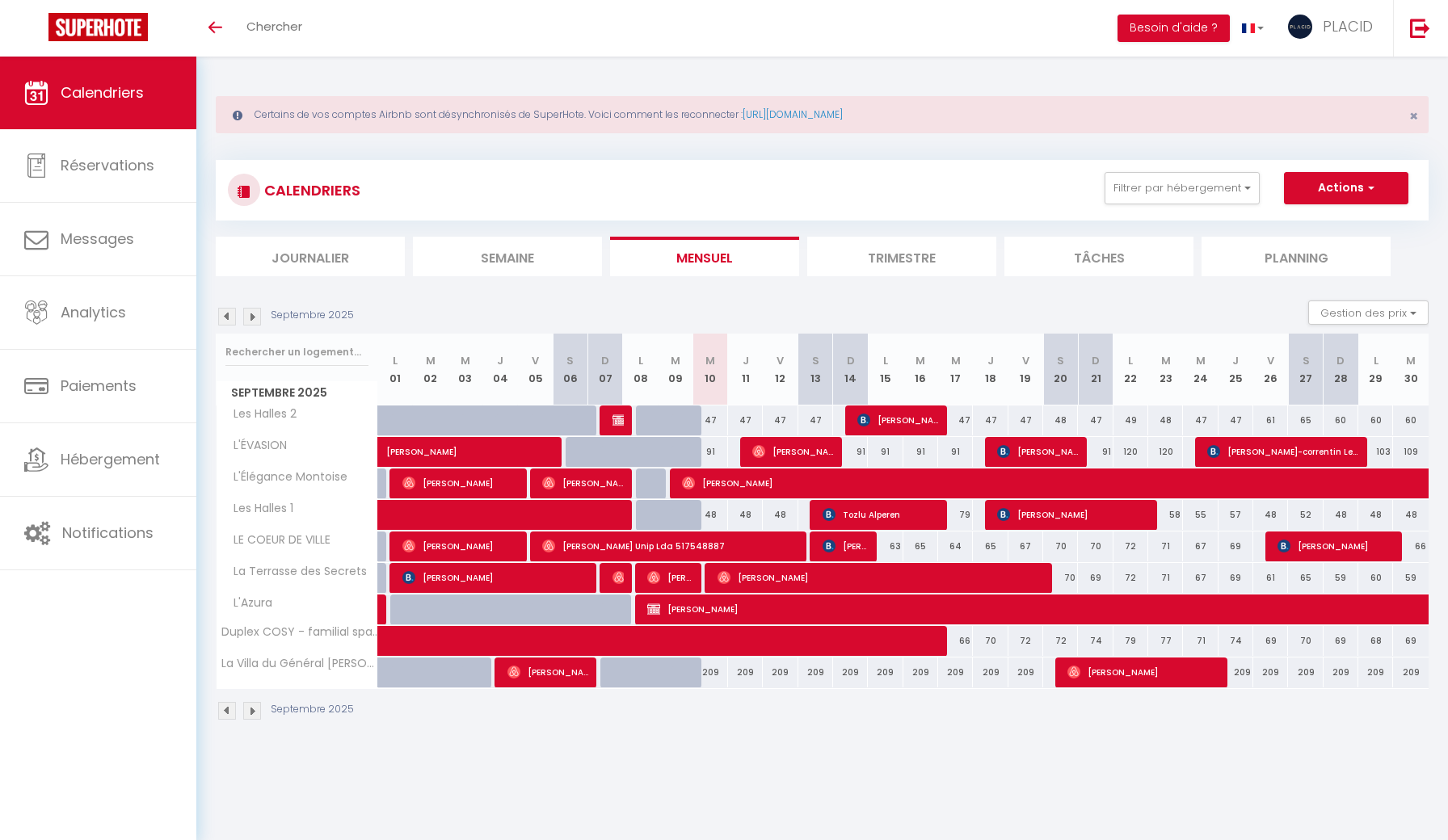
click at [1041, 356] on th "V 19" at bounding box center [1026, 370] width 35 height 72
click at [1190, 193] on button "Actions" at bounding box center [1345, 188] width 125 height 32
click at [1177, 178] on button "Filtrer par hébergement" at bounding box center [1182, 188] width 155 height 32
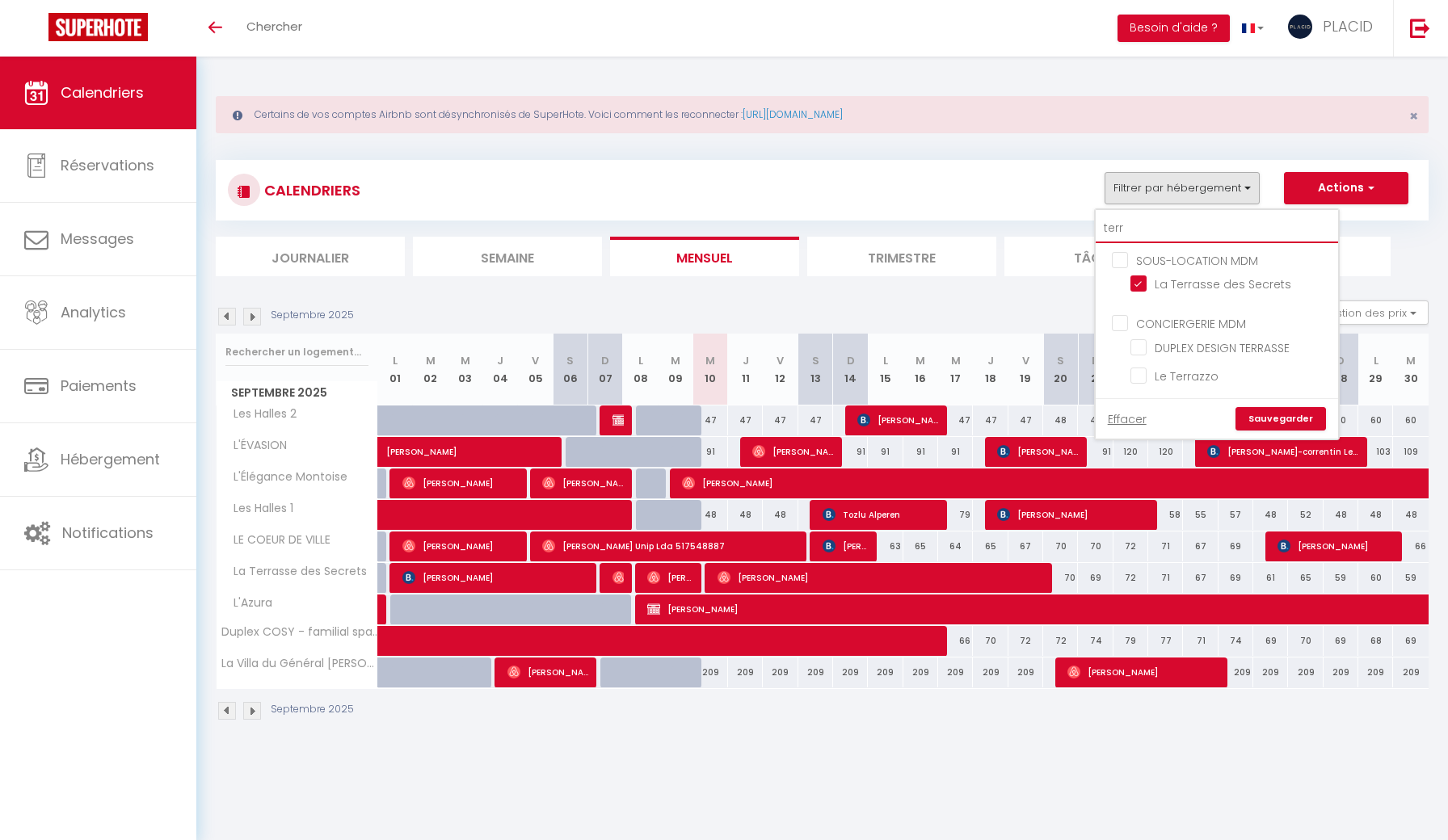
click at [1157, 217] on input "terr" at bounding box center [1217, 228] width 242 height 29
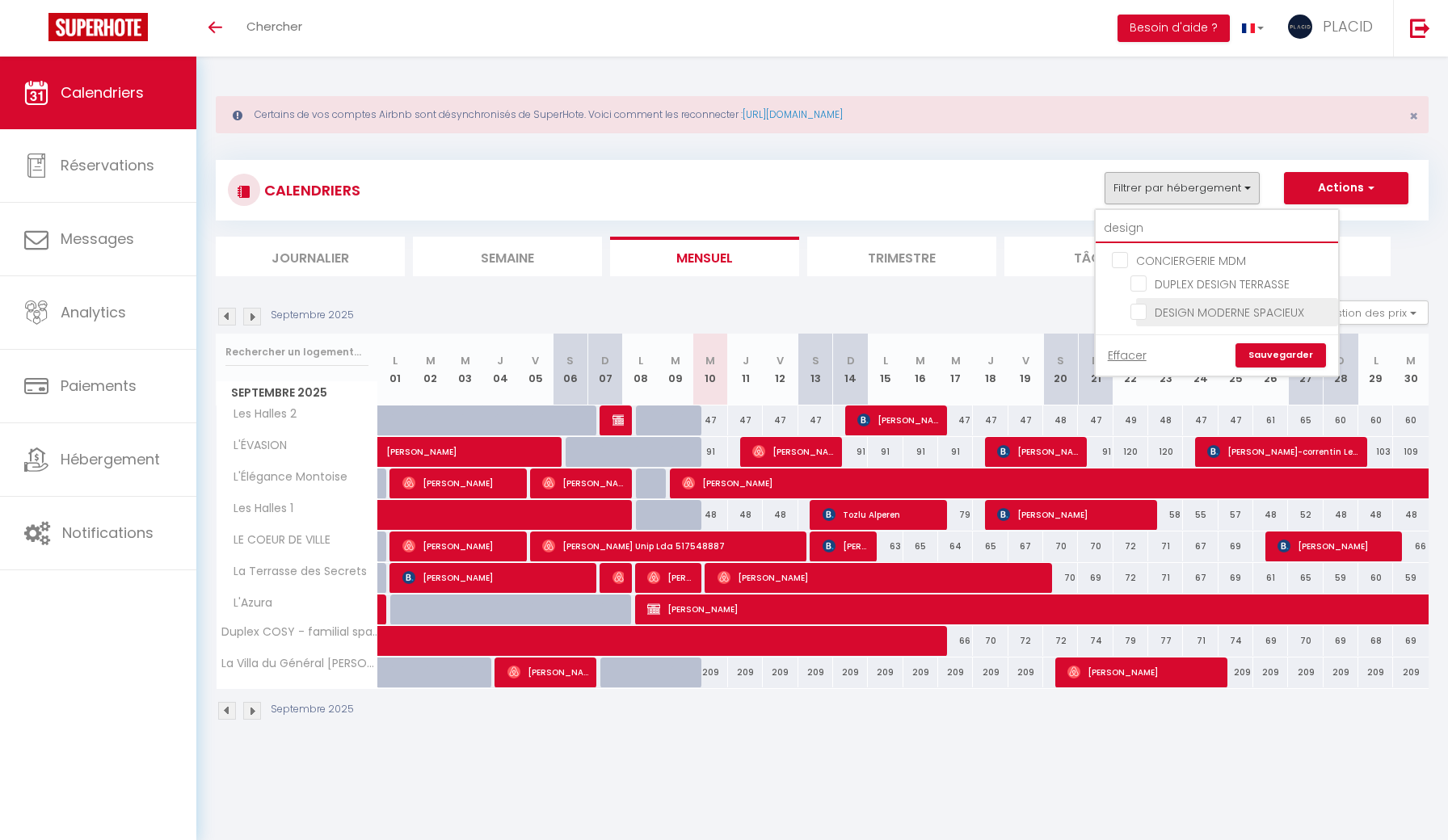
type input "design"
click at [1137, 313] on input "DESIGN MODERNE SPACIEUX" at bounding box center [1231, 311] width 202 height 16
checkbox input "true"
checkbox input "false"
click at [1190, 358] on link "Sauvegarder" at bounding box center [1280, 355] width 90 height 24
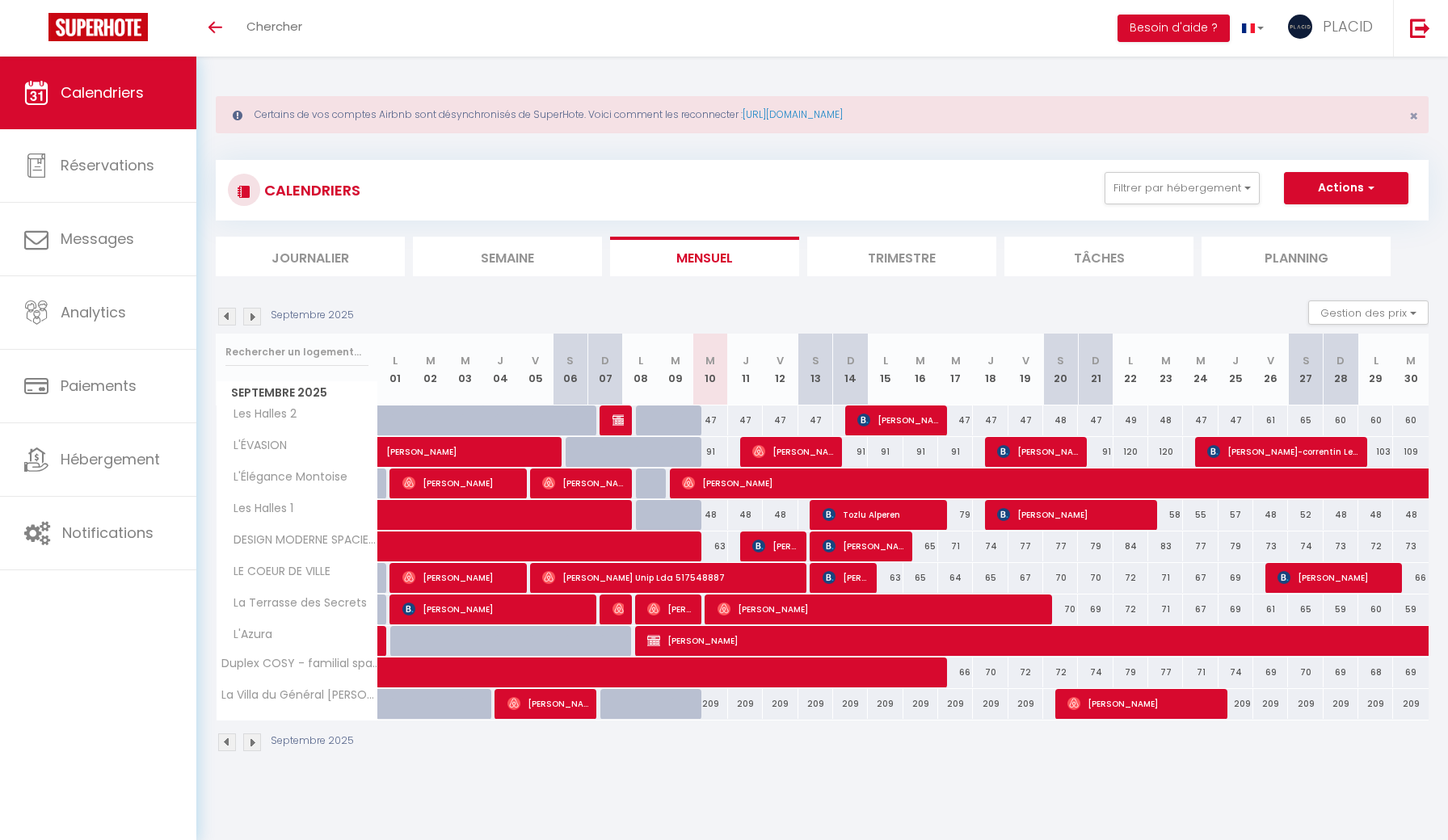
click at [617, 546] on span at bounding box center [570, 547] width 335 height 31
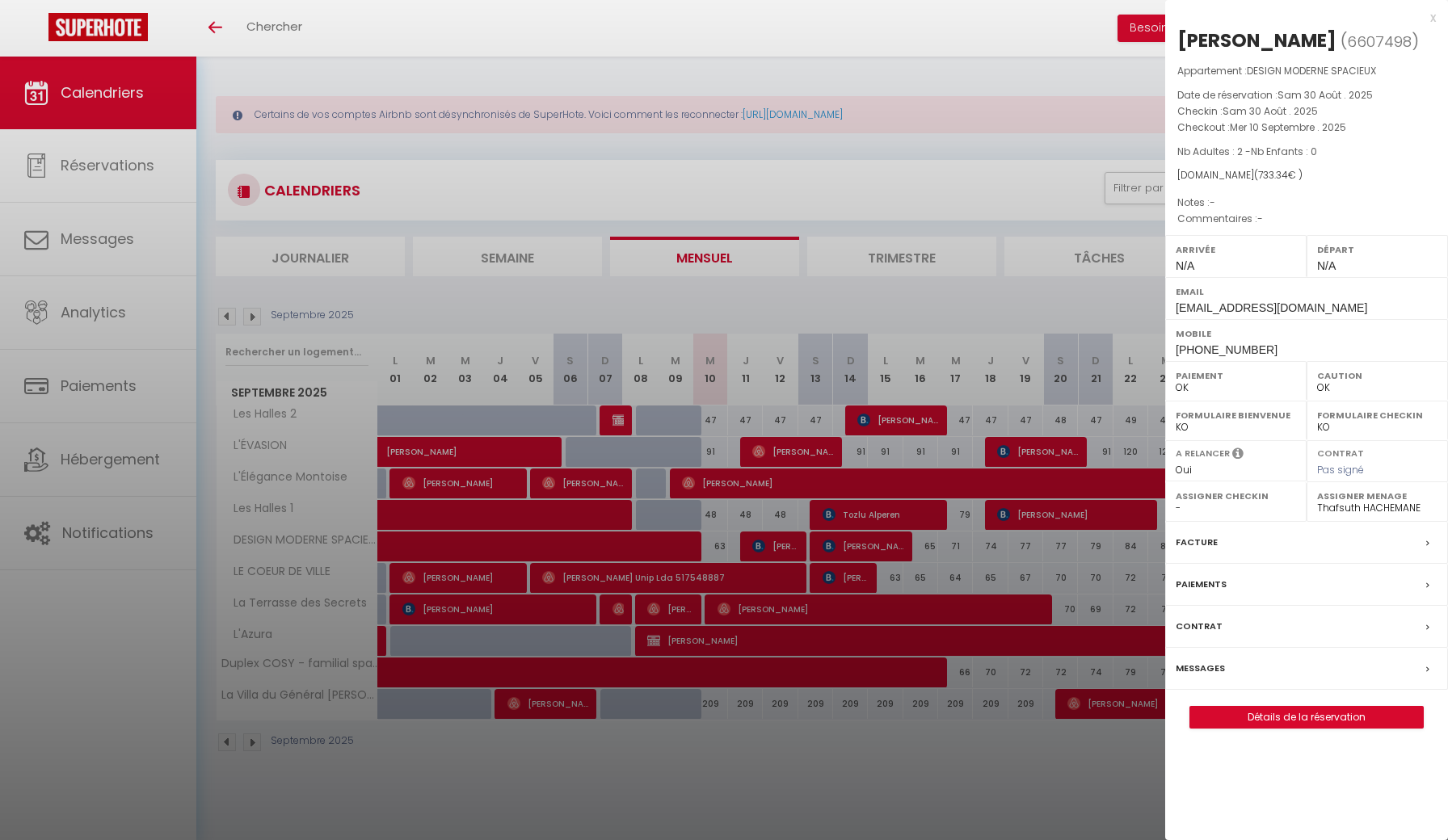
click at [1190, 16] on div "x" at bounding box center [1301, 17] width 271 height 19
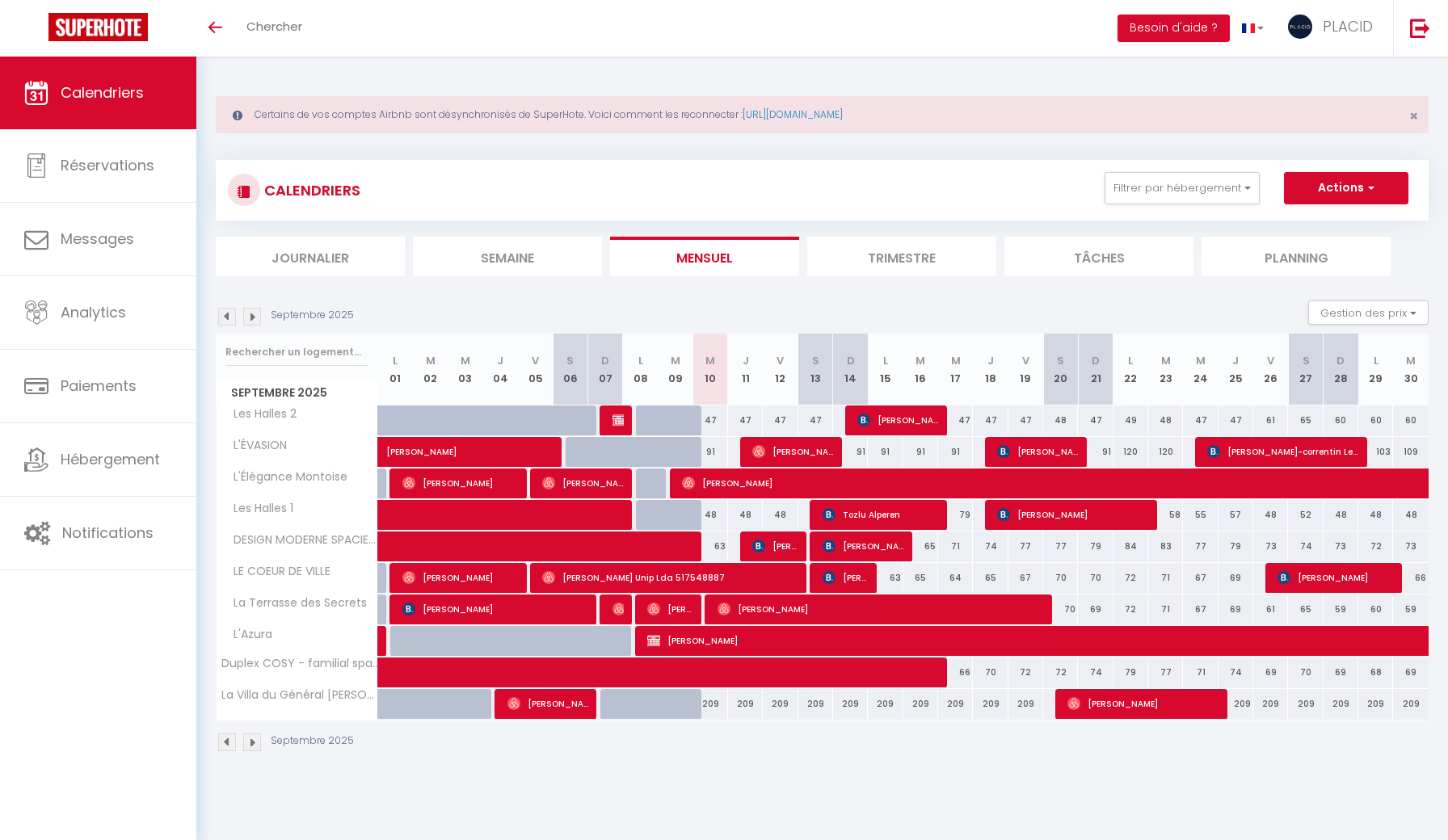
click at [687, 609] on span "[PERSON_NAME]" at bounding box center [671, 610] width 46 height 31
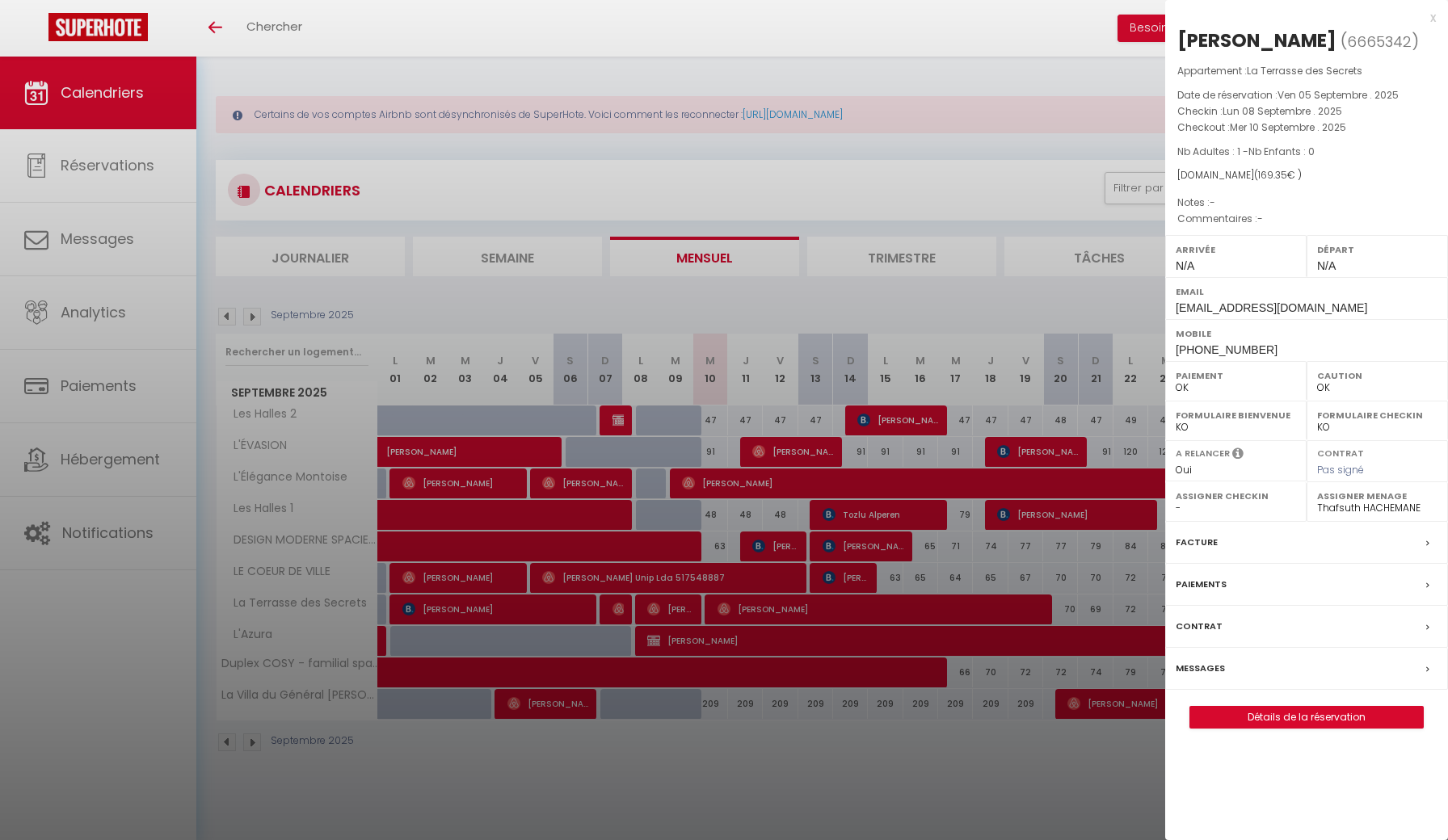
click at [1190, 564] on div "Facture" at bounding box center [1307, 542] width 283 height 42
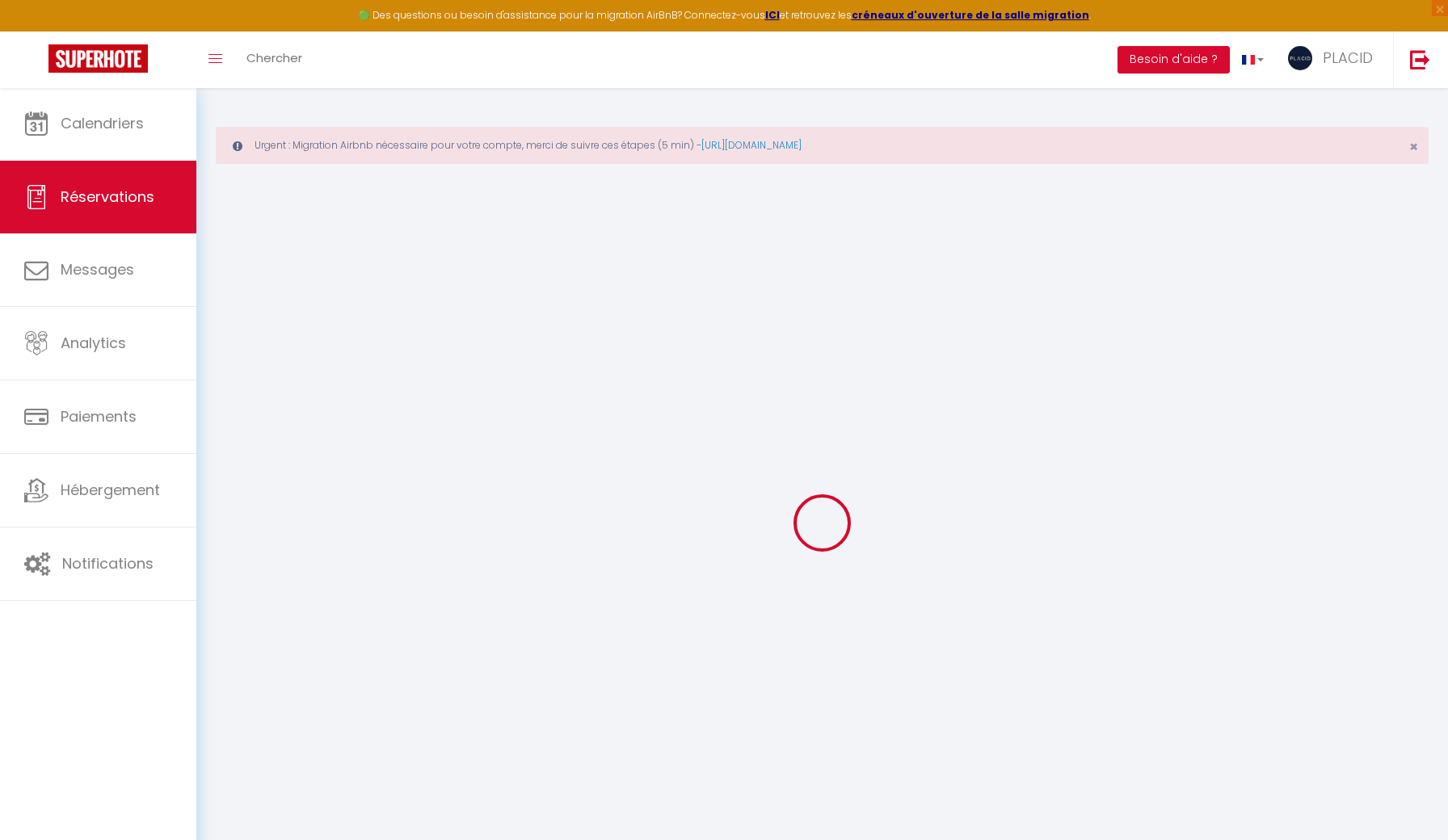
select select "cleaning"
select select "taxes"
select select
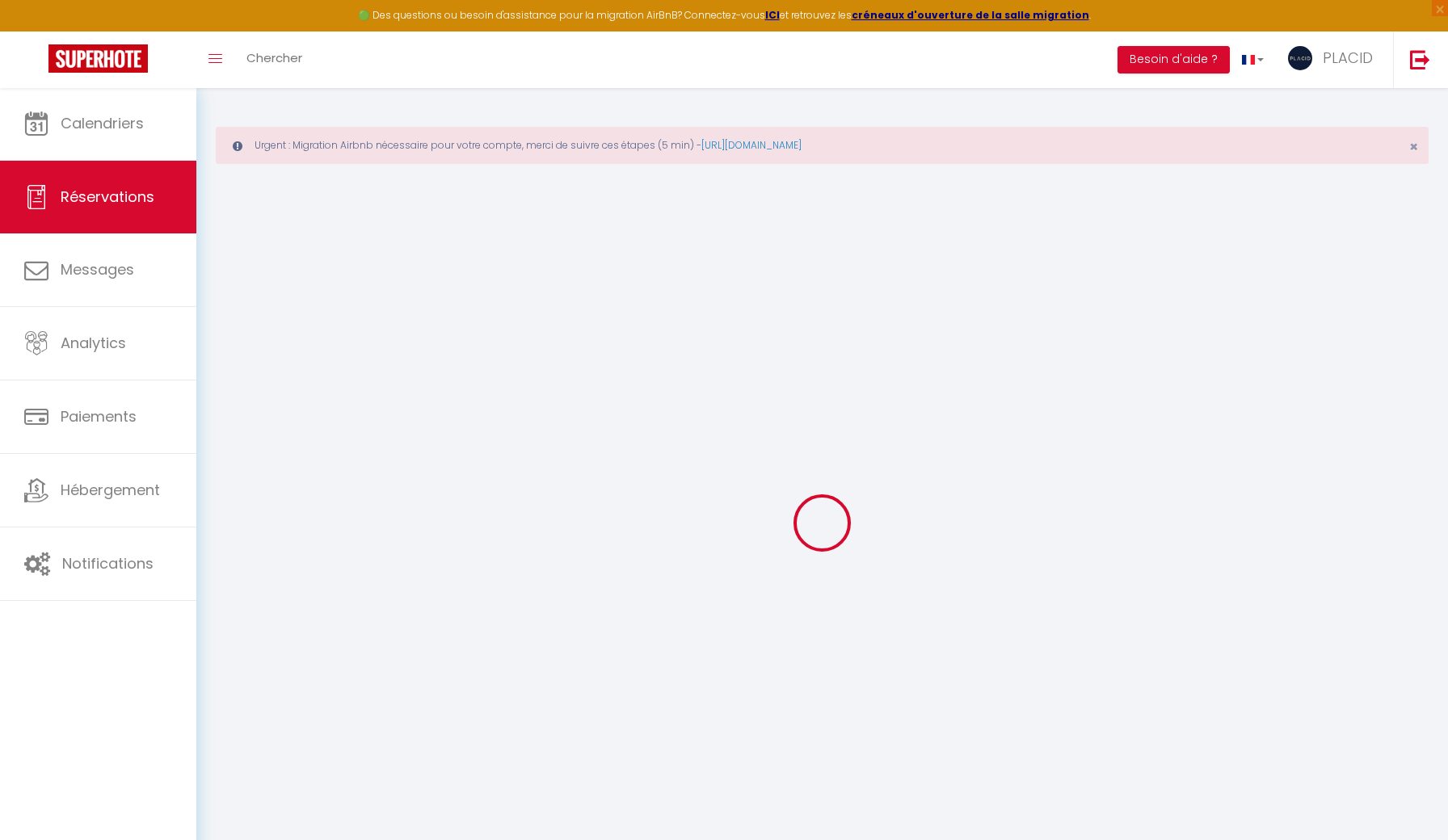
checkbox input "false"
select select
checkbox input "false"
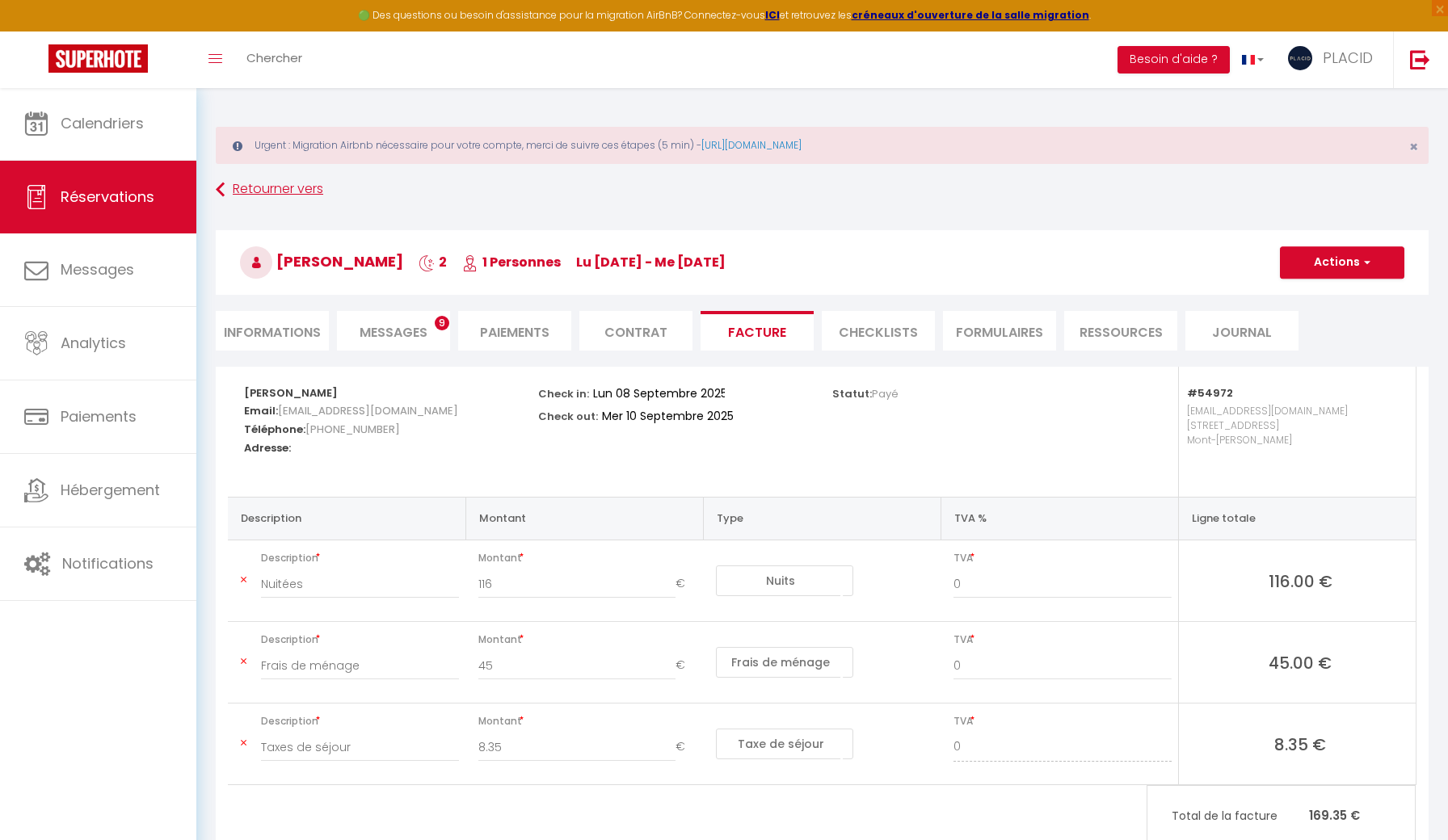
click at [293, 189] on link "Retourner vers" at bounding box center [822, 190] width 1213 height 29
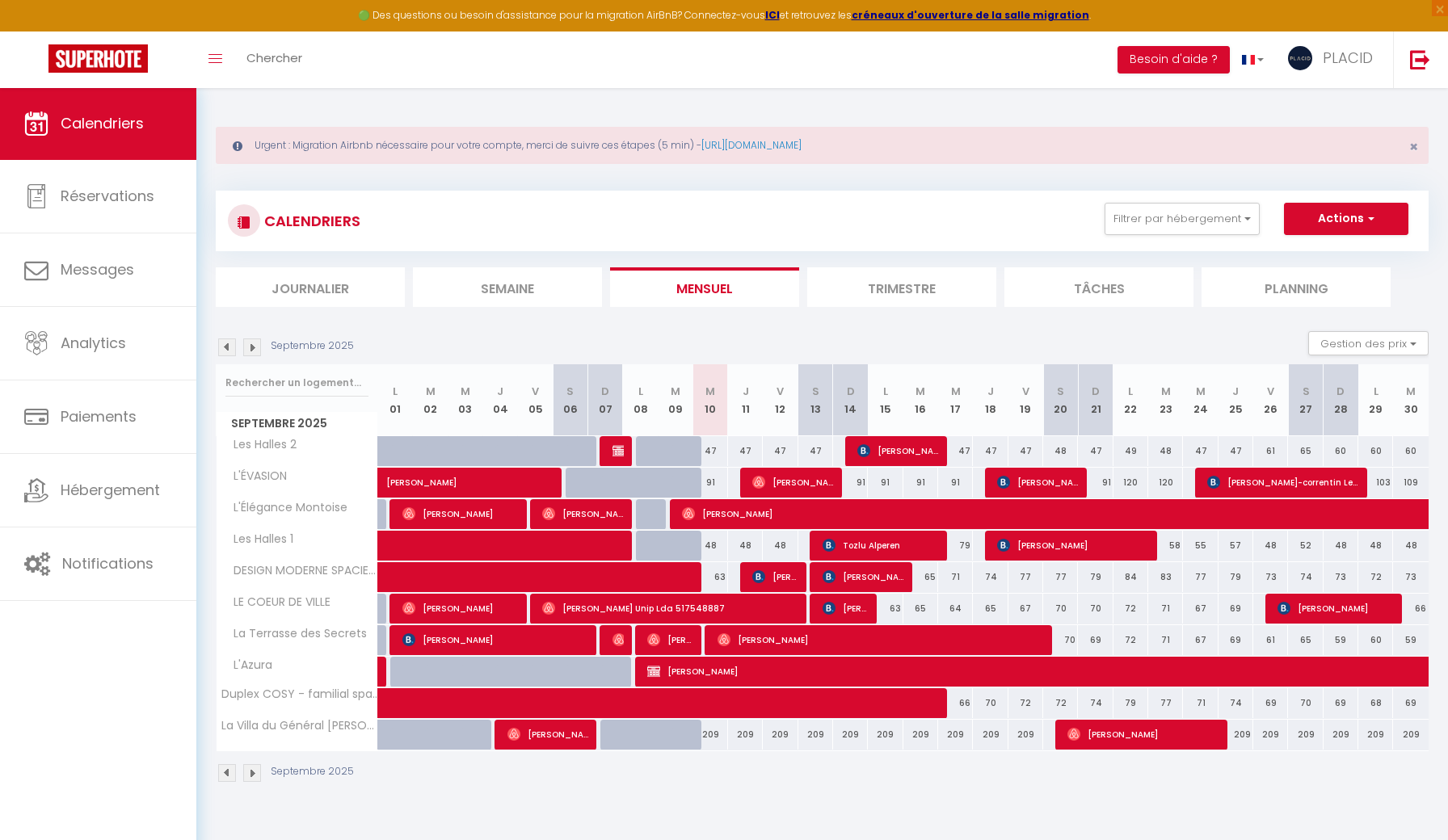
click at [679, 637] on span "[PERSON_NAME]" at bounding box center [671, 640] width 46 height 31
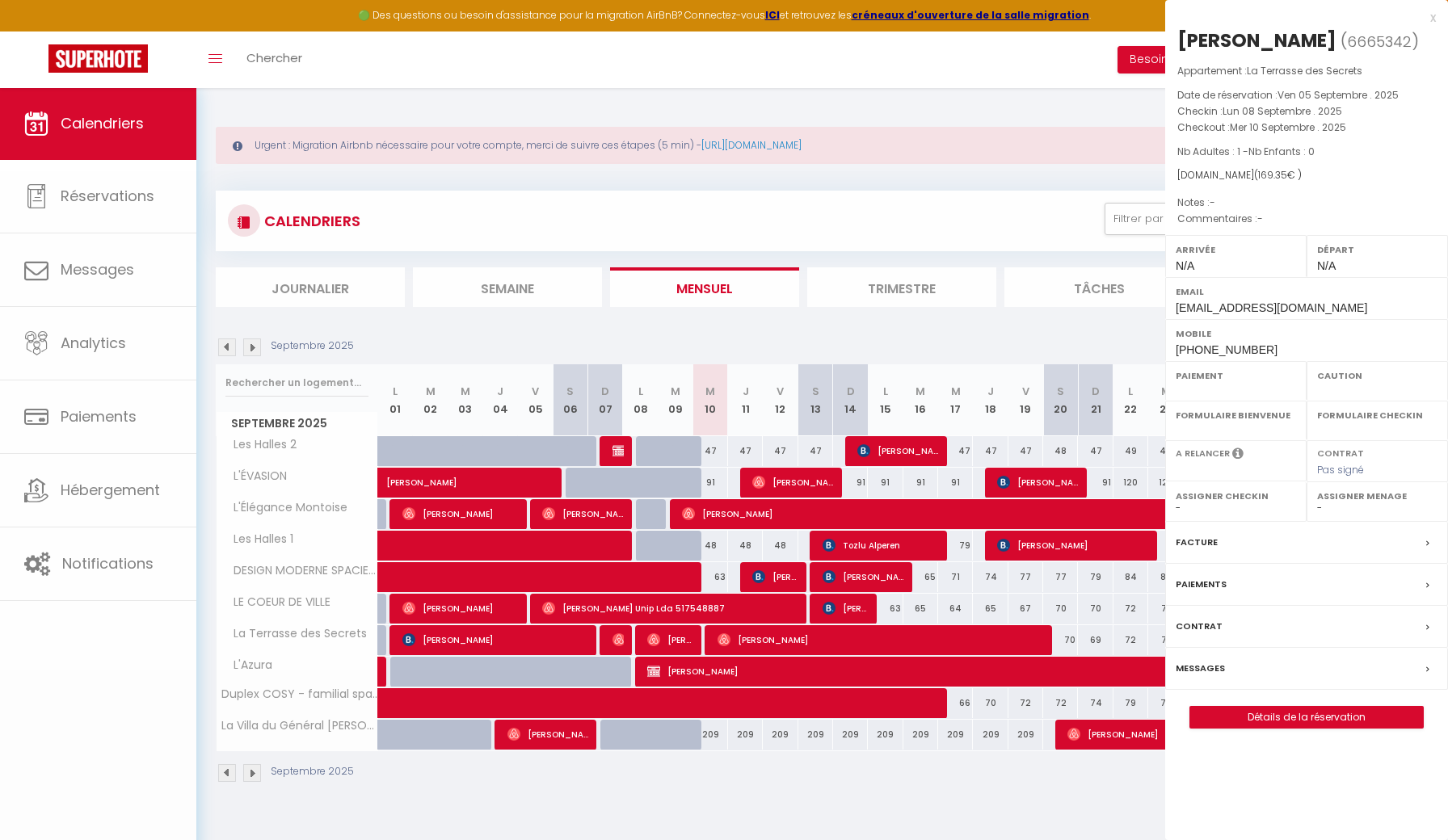
select select "OK"
select select "0"
select select "1"
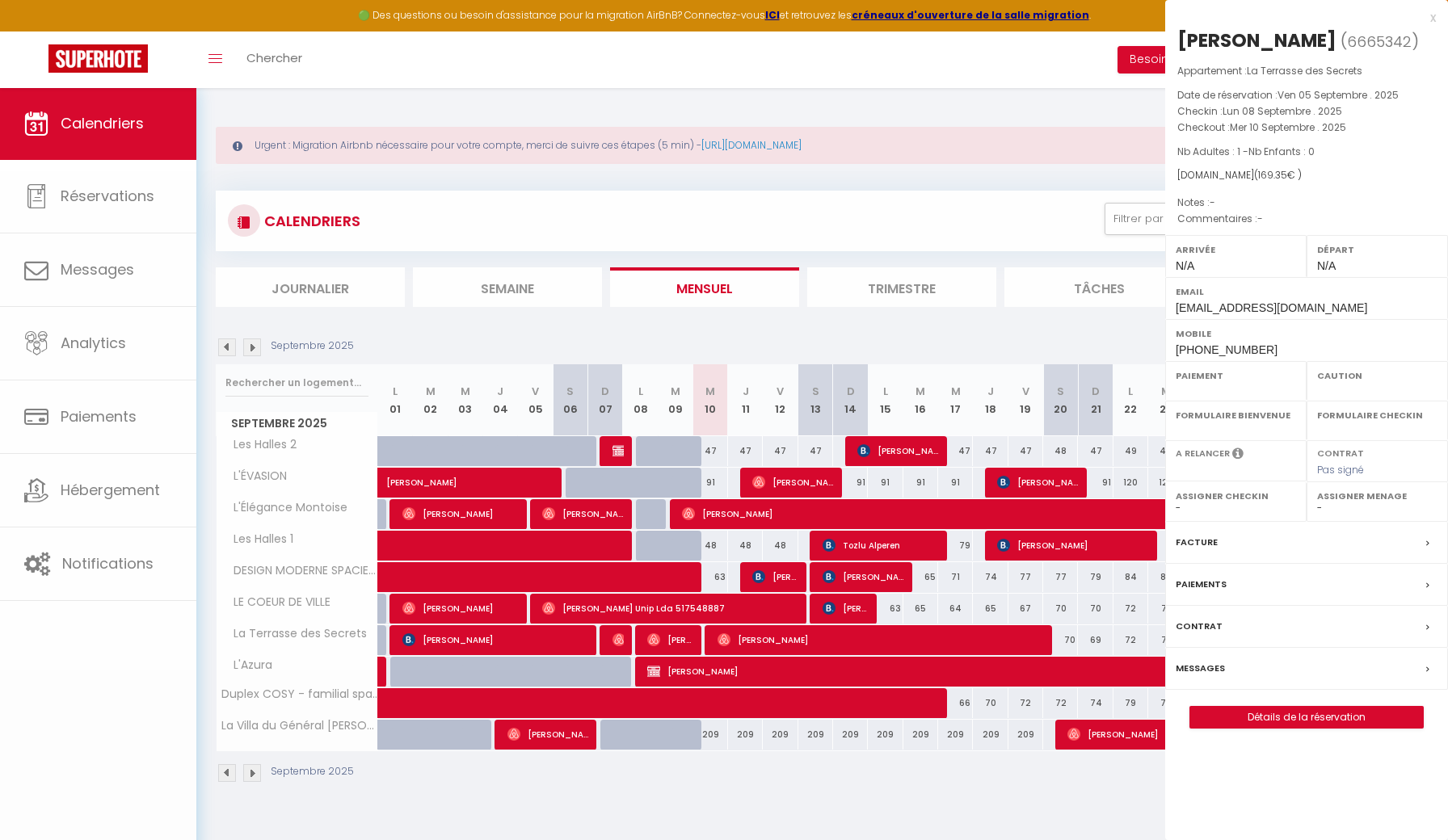
select select
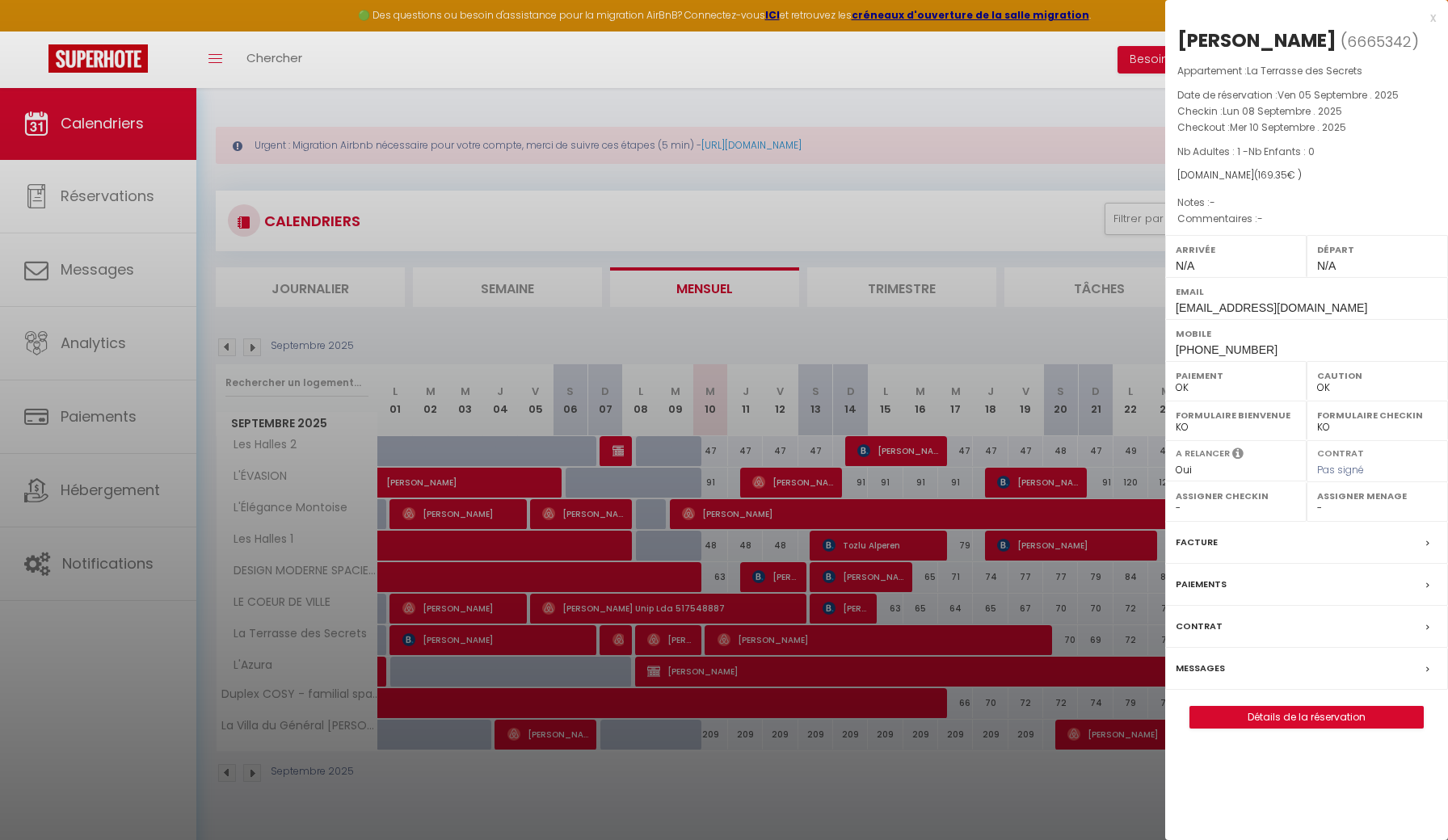
select select "19764"
click at [1190, 677] on label "Messages" at bounding box center [1200, 669] width 49 height 17
select select
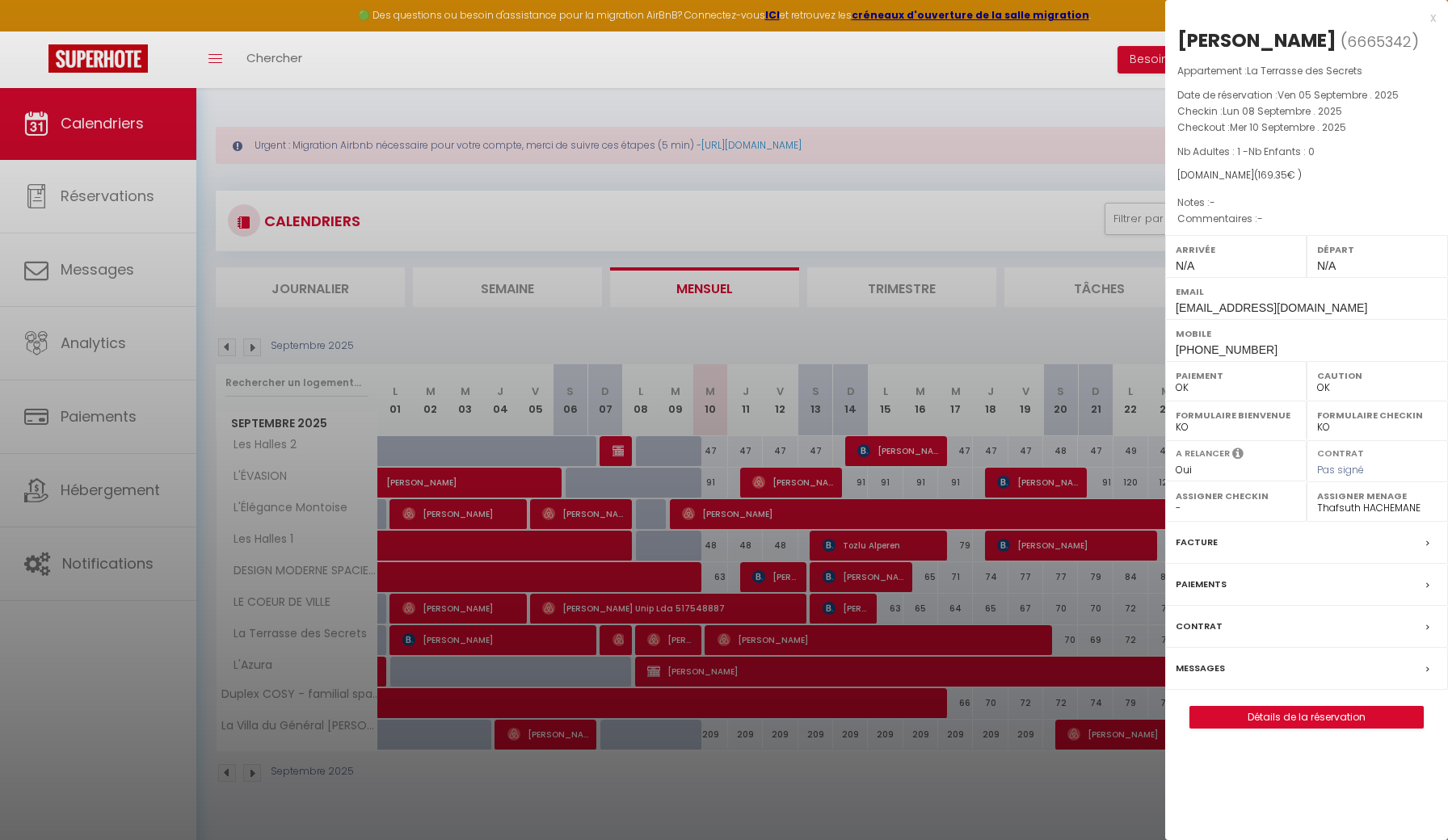
select select
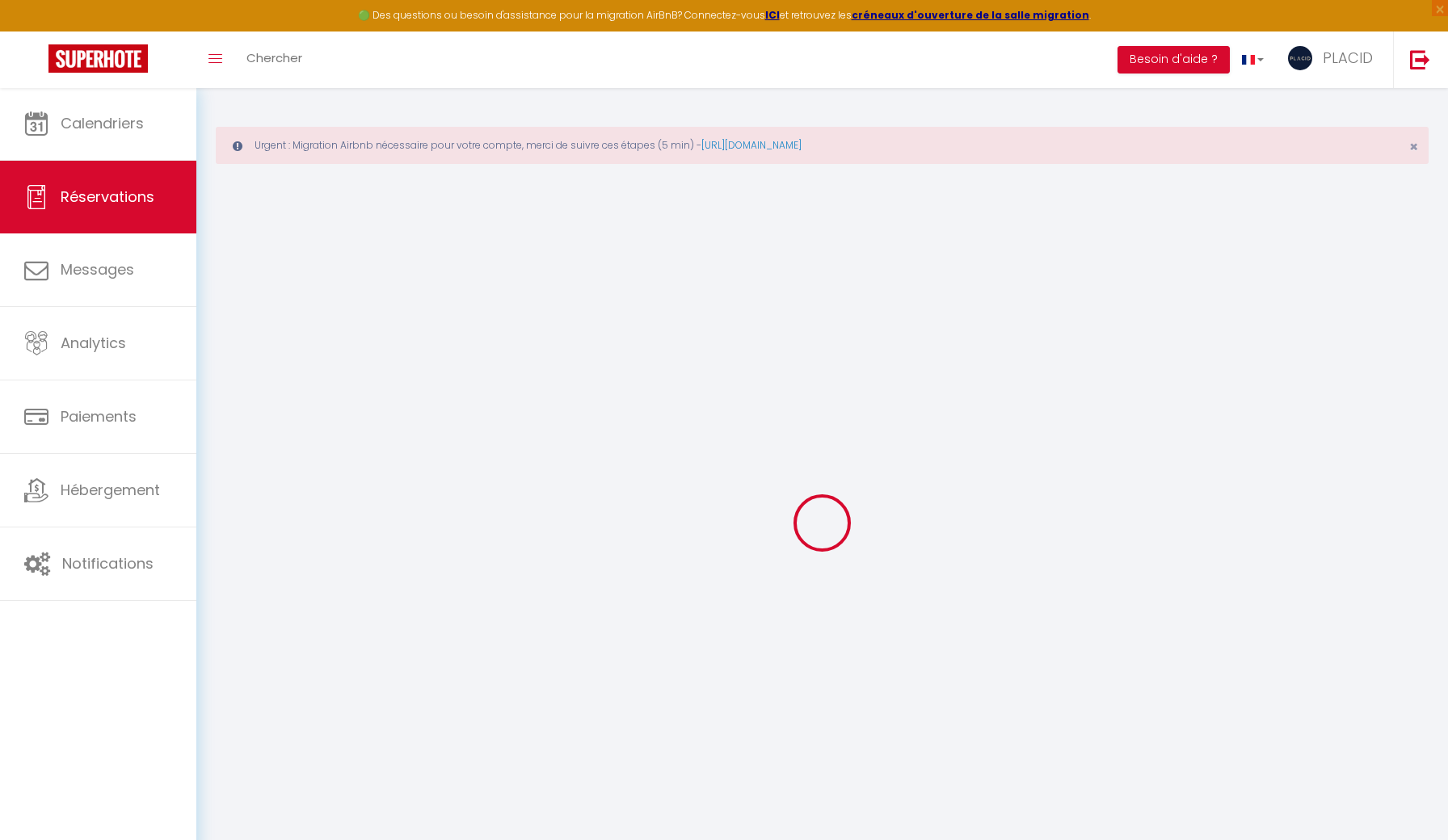
select select
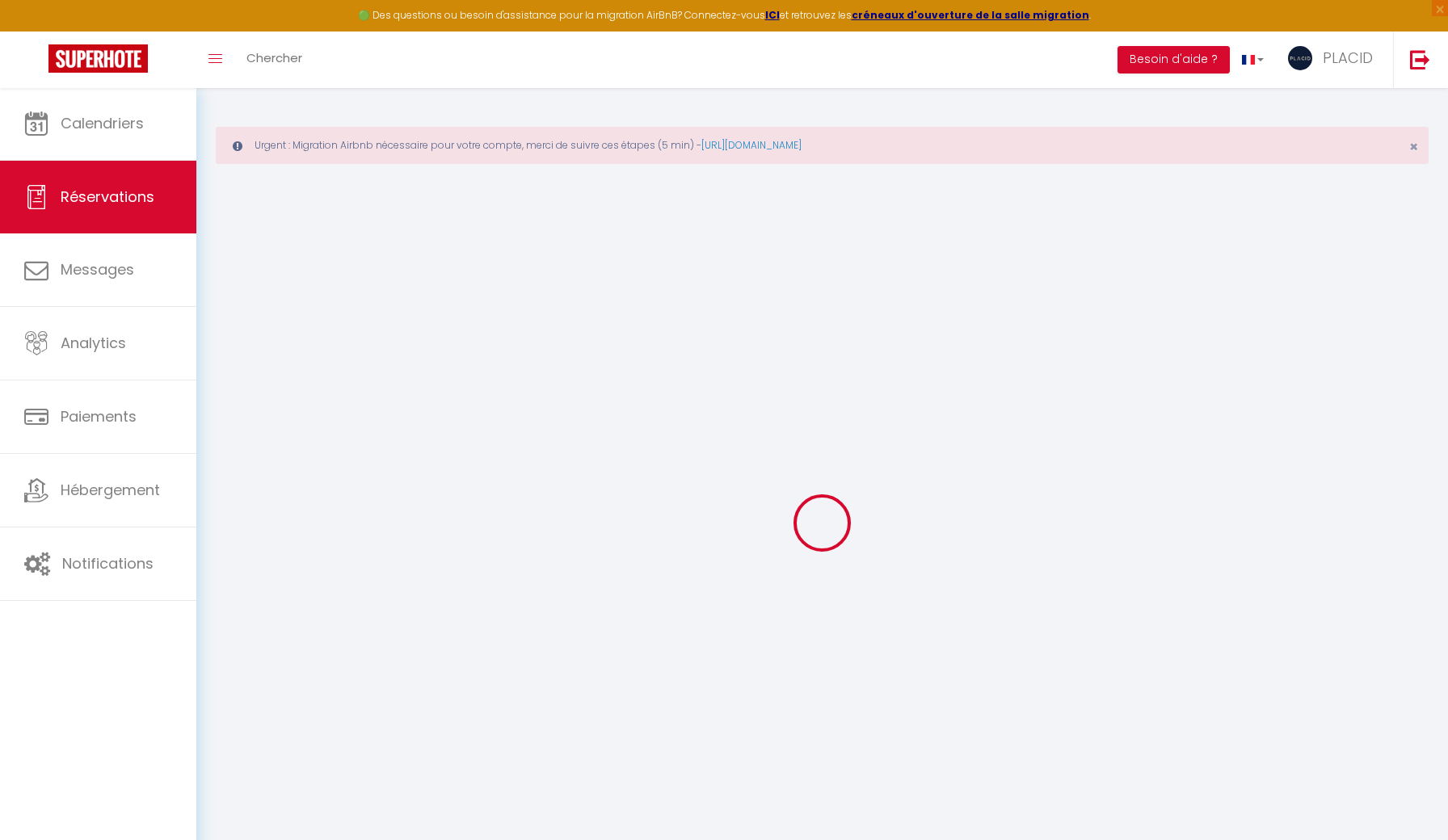
select select
checkbox input "false"
select select "54972"
type input "[PERSON_NAME]"
type input "Marchais"
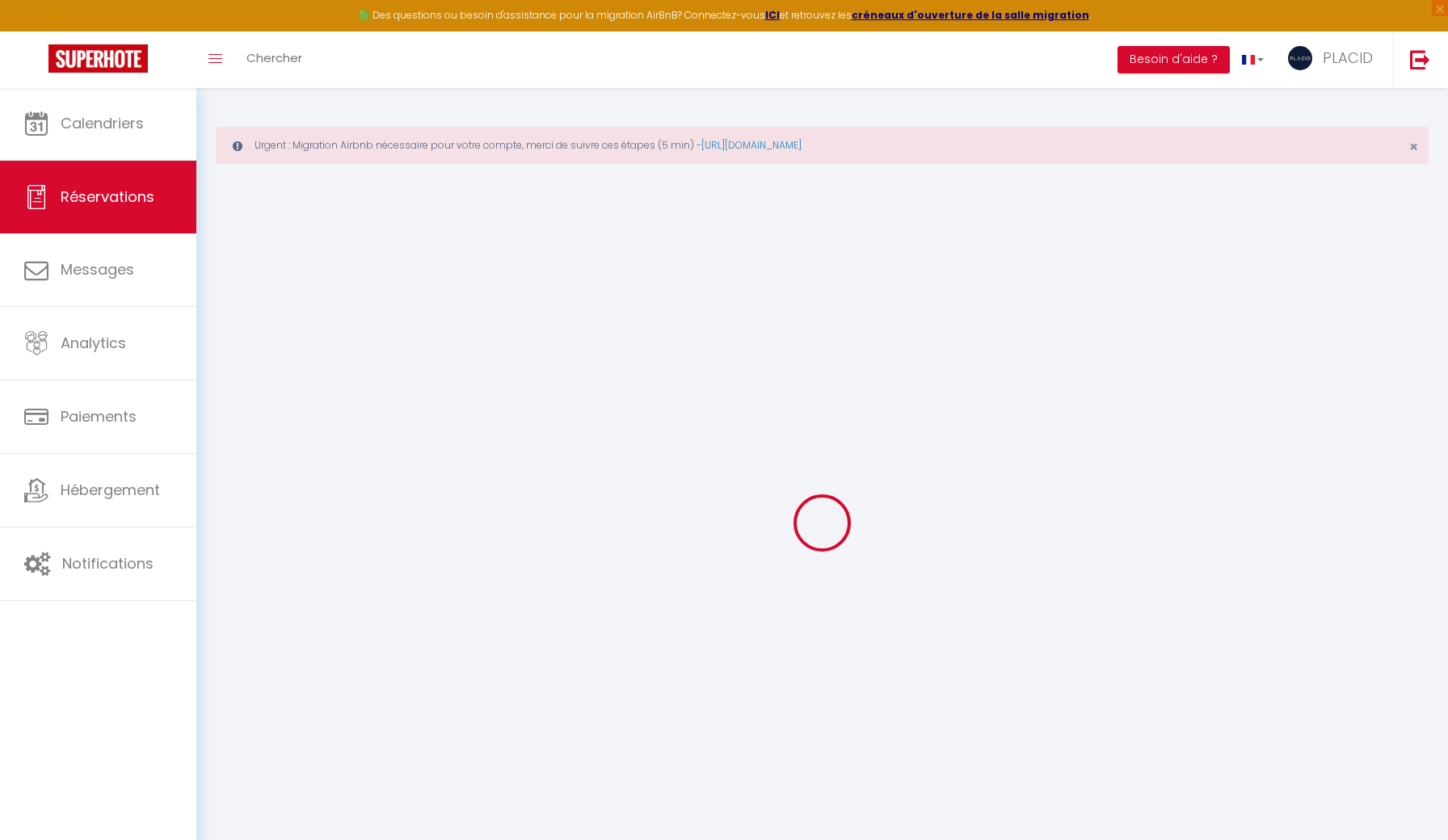
type input "[EMAIL_ADDRESS][DOMAIN_NAME]"
type input "[PHONE_NUMBER]"
select select
type input "24.15"
select select "54972"
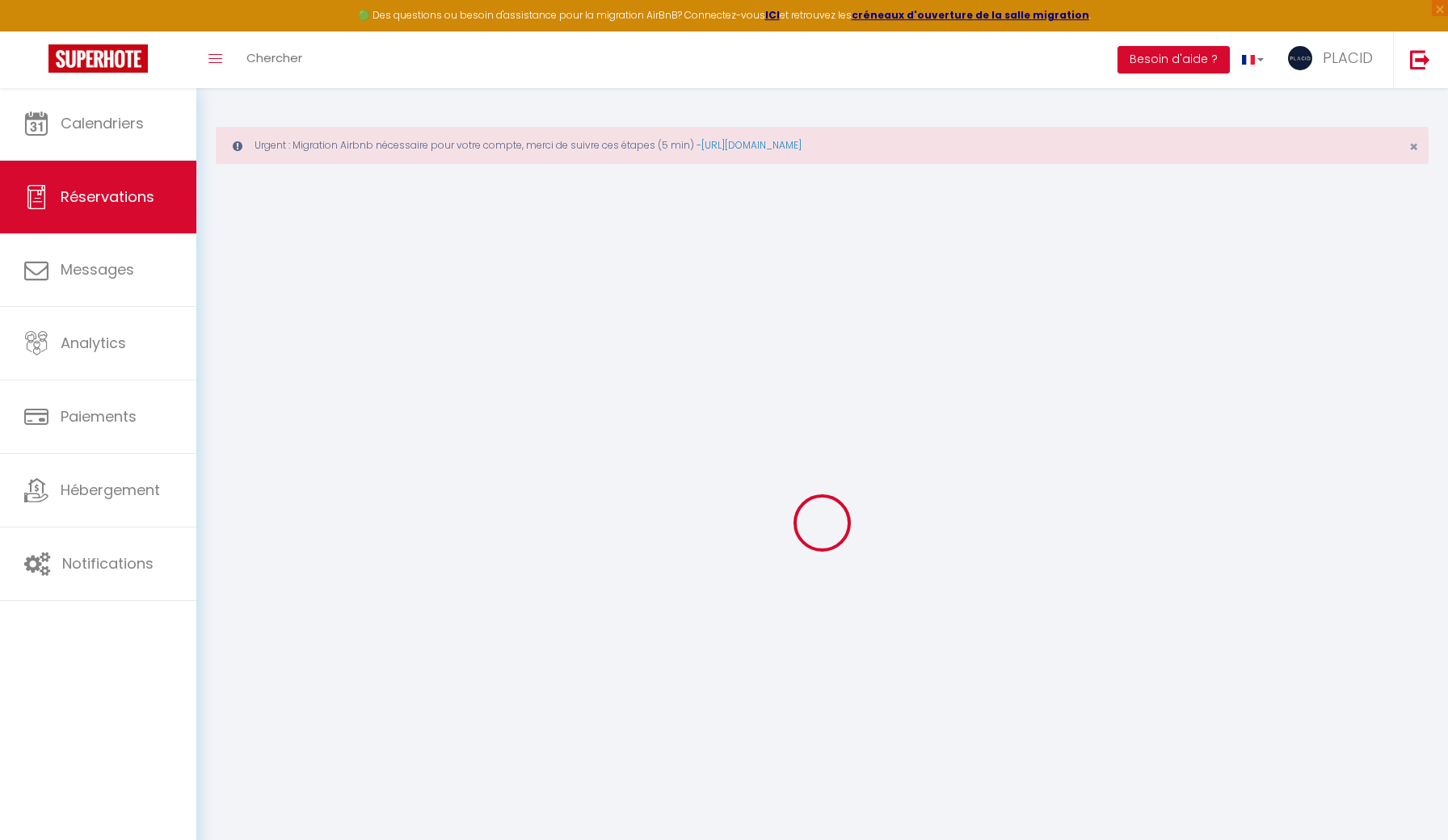
select select "1"
select select
type input "1"
select select "12"
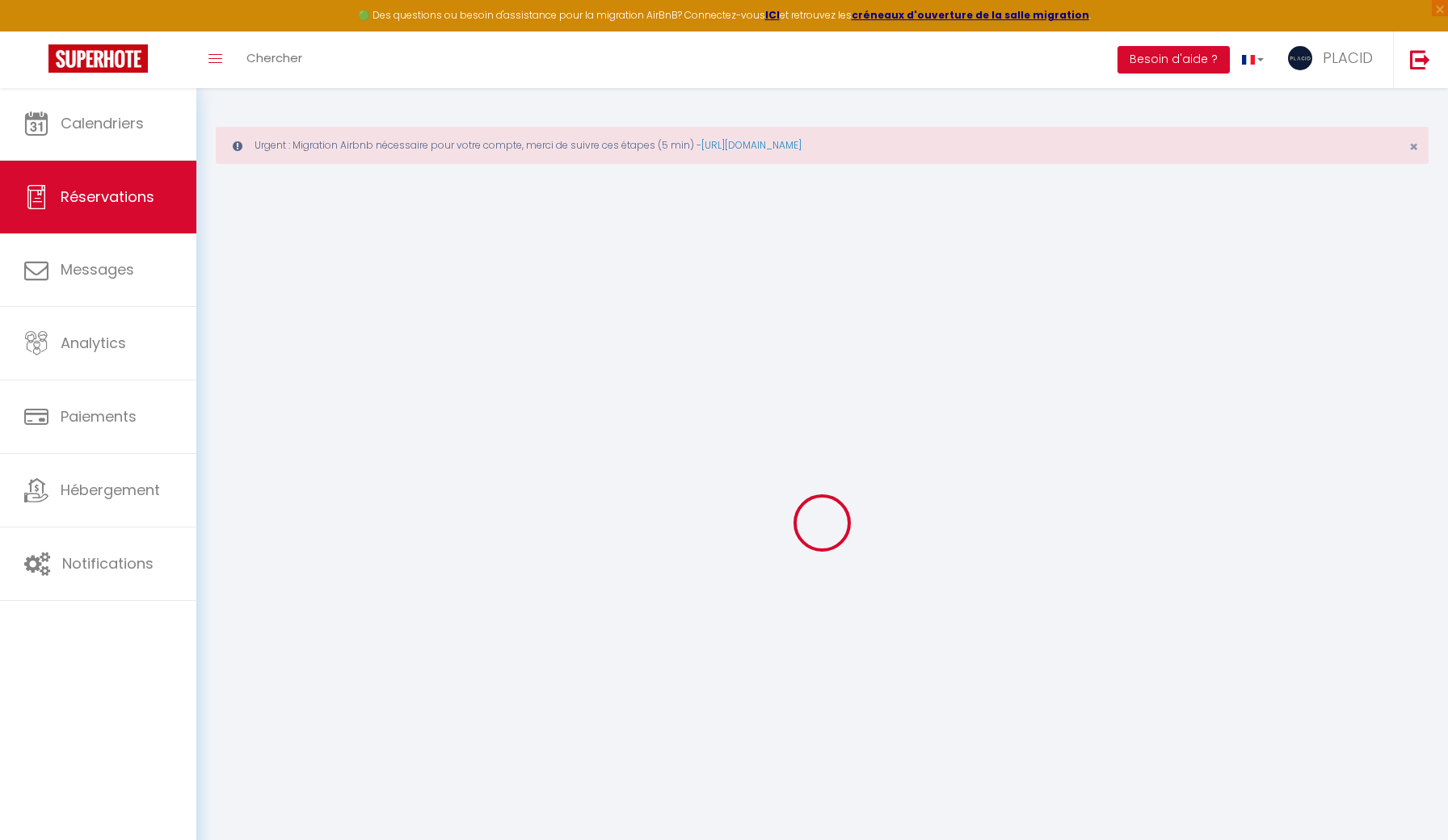
select select
type input "116"
checkbox input "false"
type input "0"
select select "1"
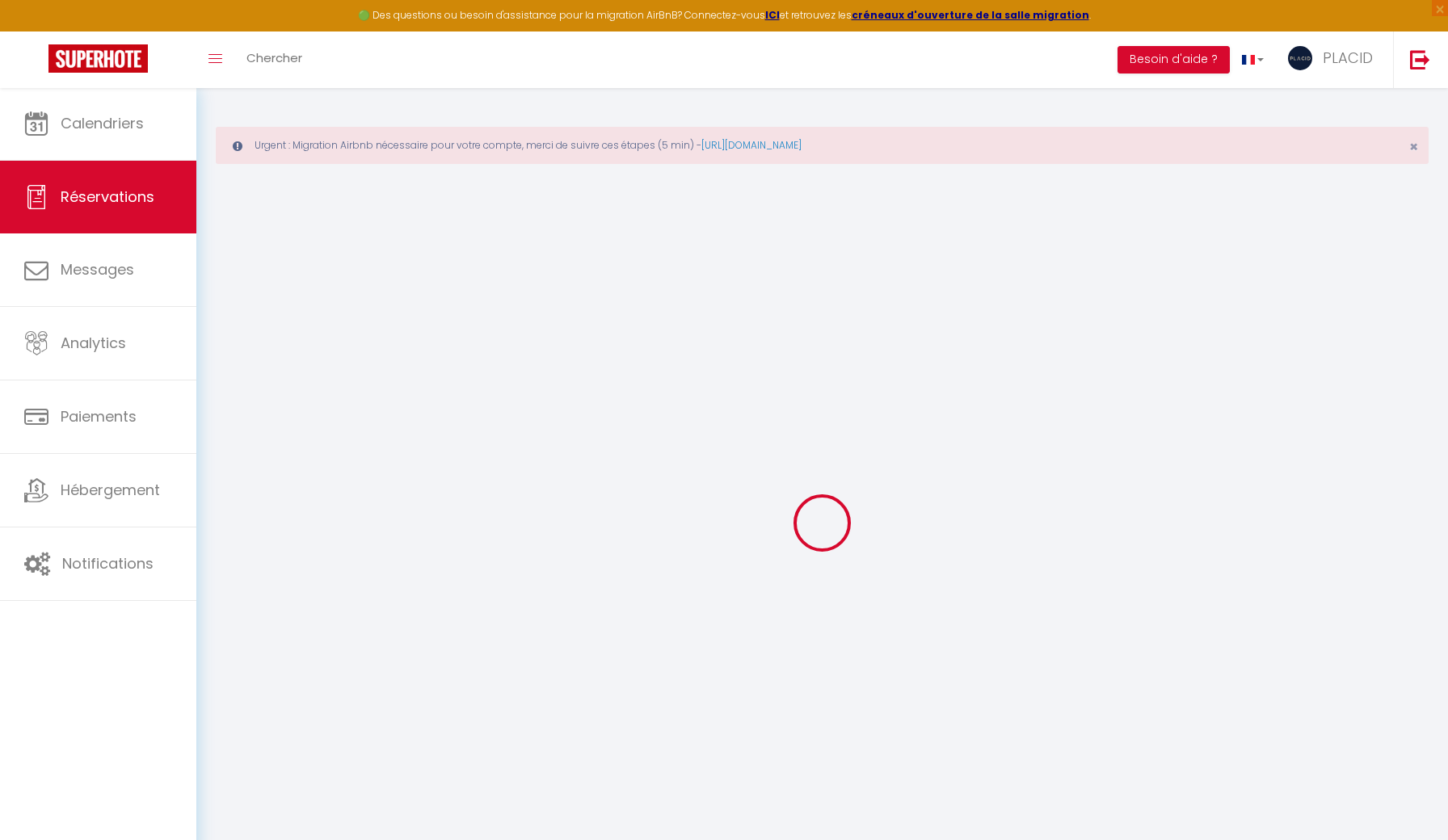
type input "0"
select select
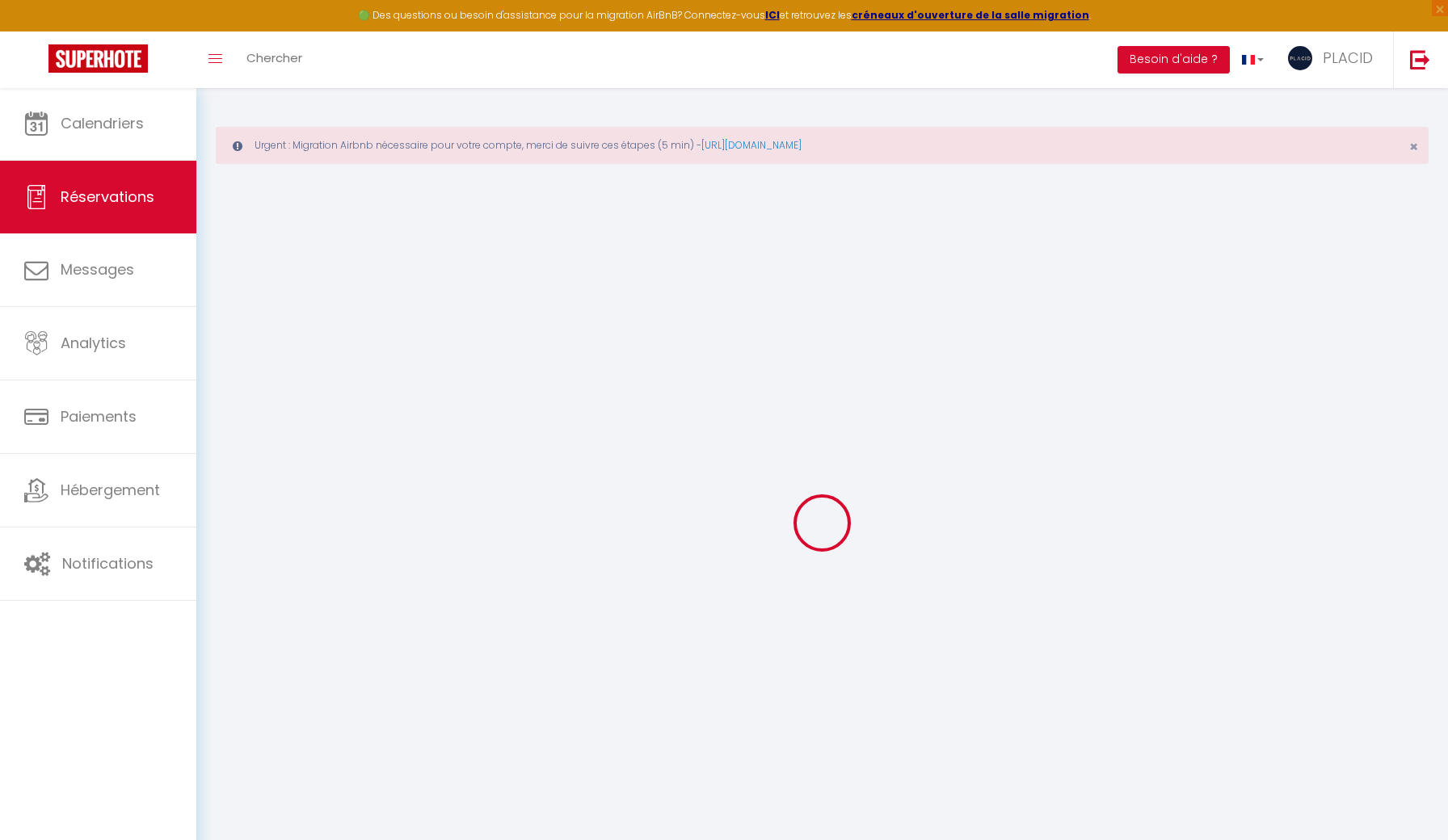
select select
checkbox input "false"
select select
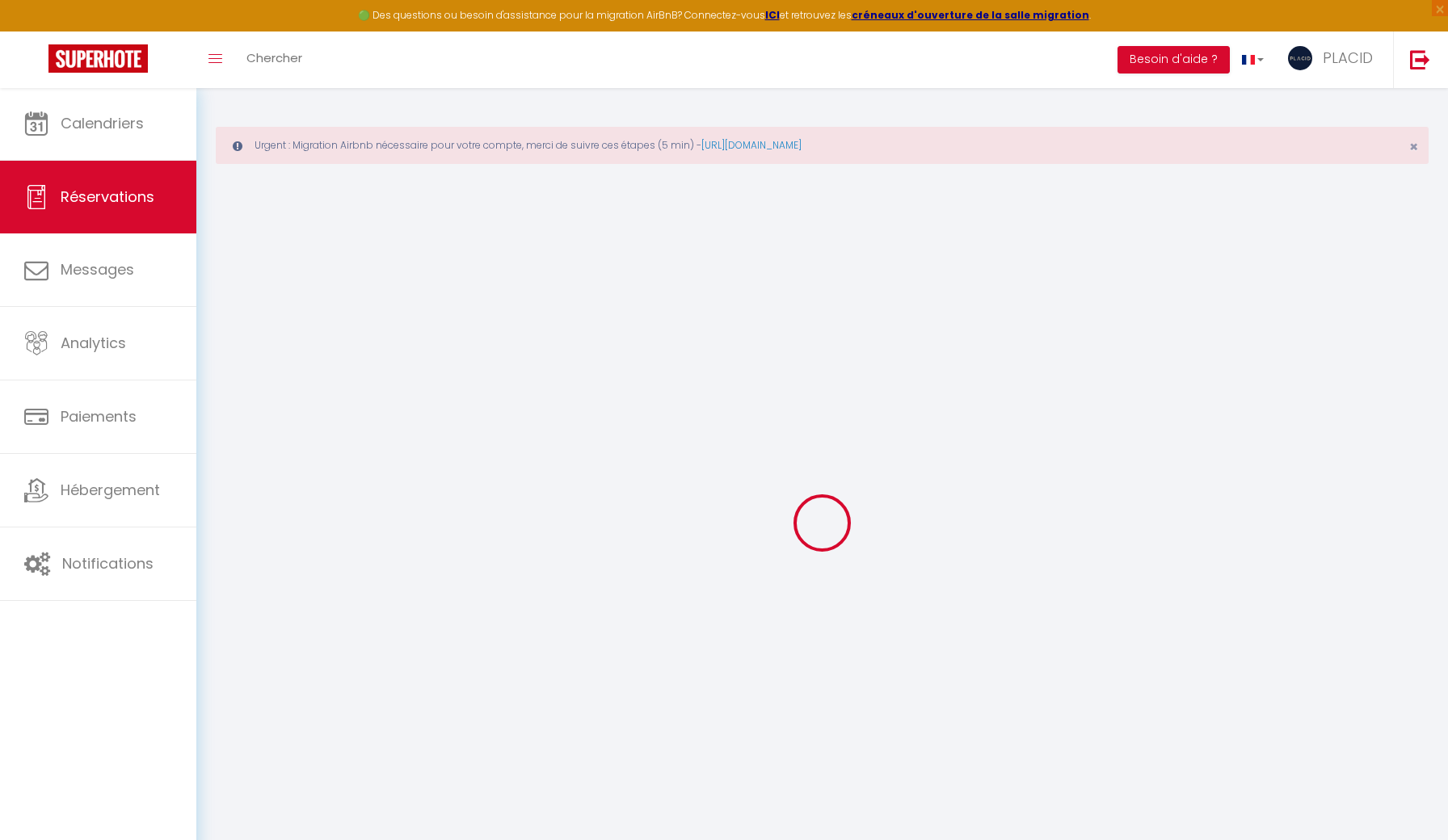
select select
select select "15"
checkbox input "false"
select select
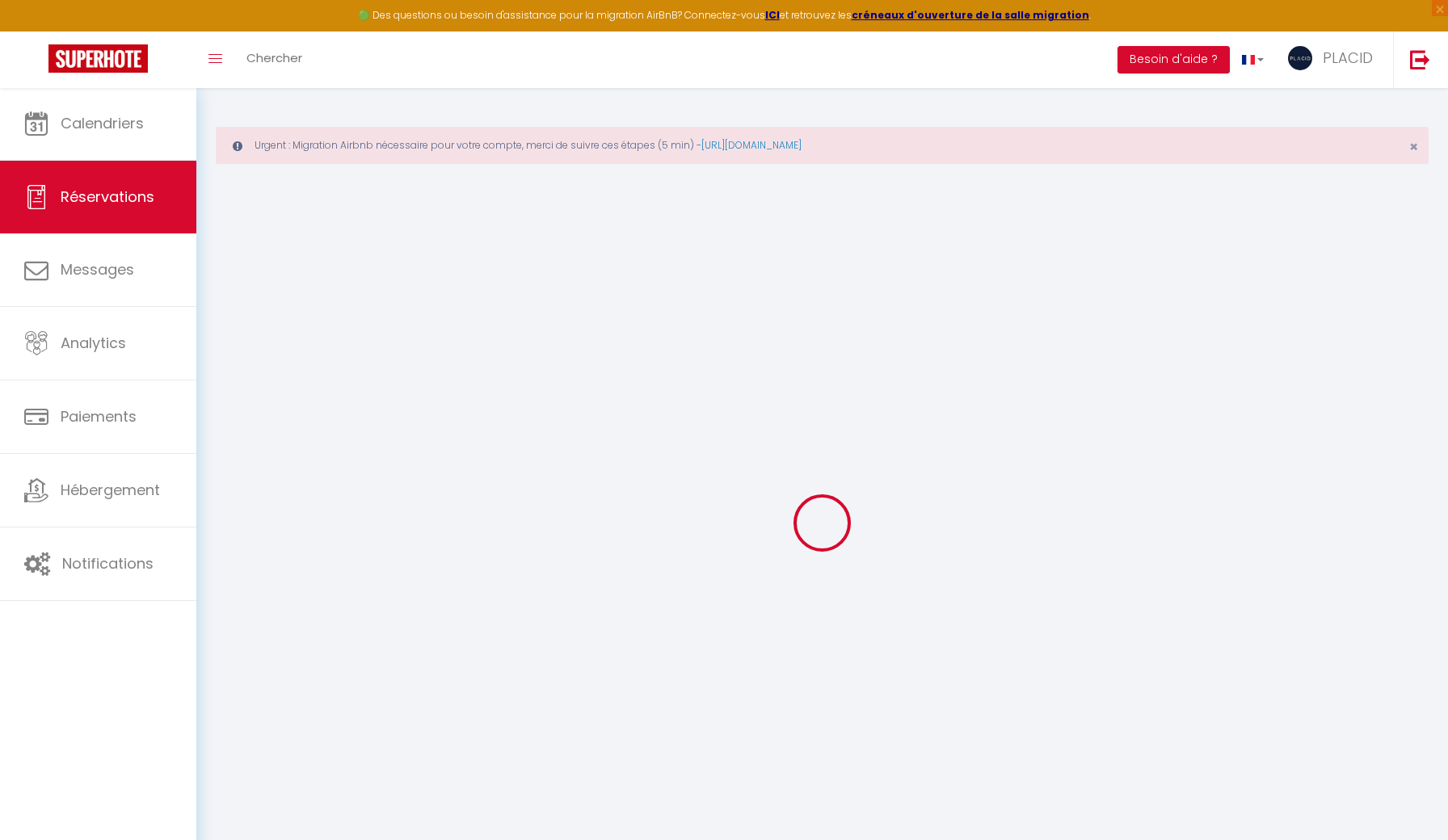
select select
checkbox input "false"
select select
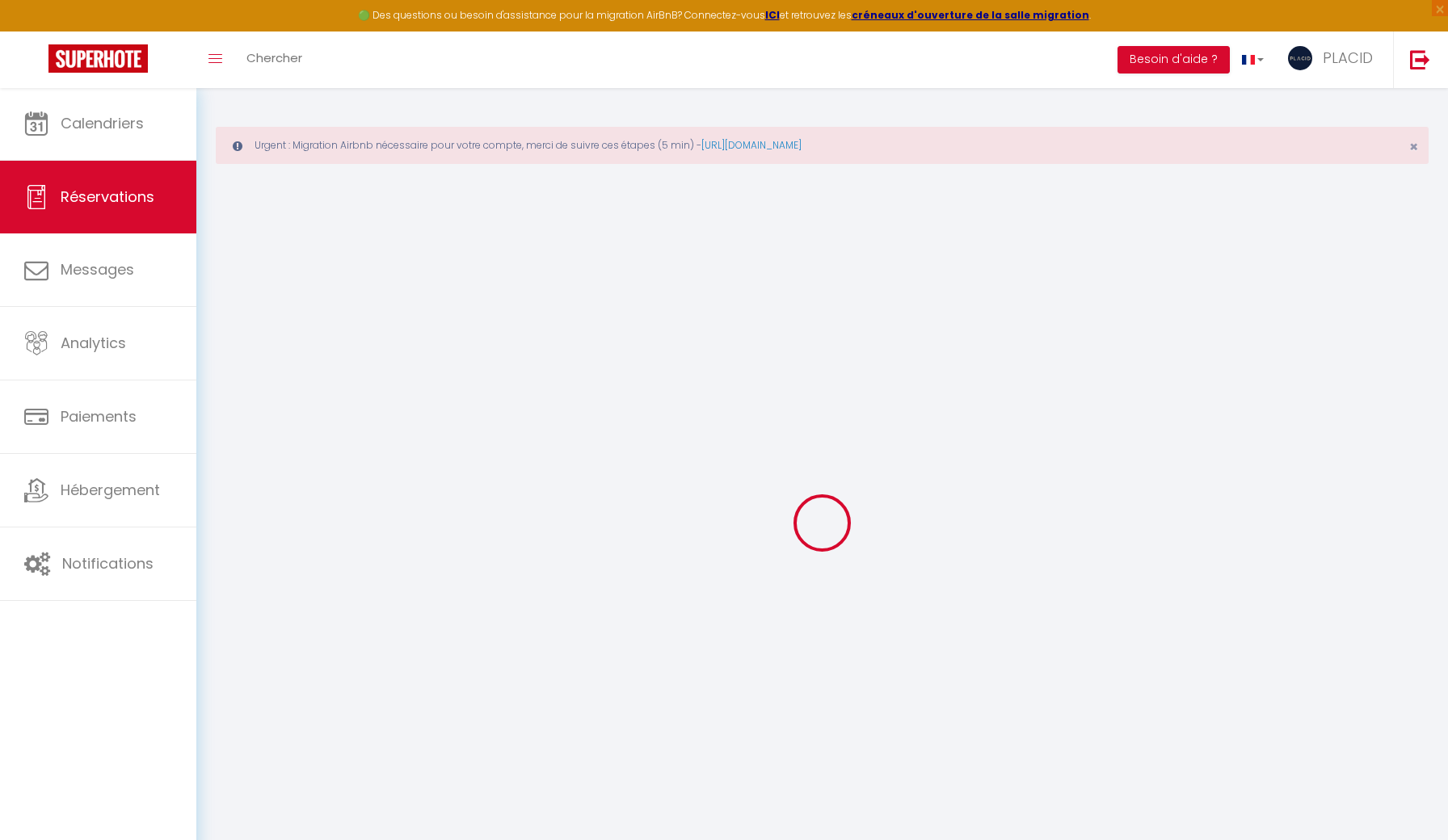
checkbox input "false"
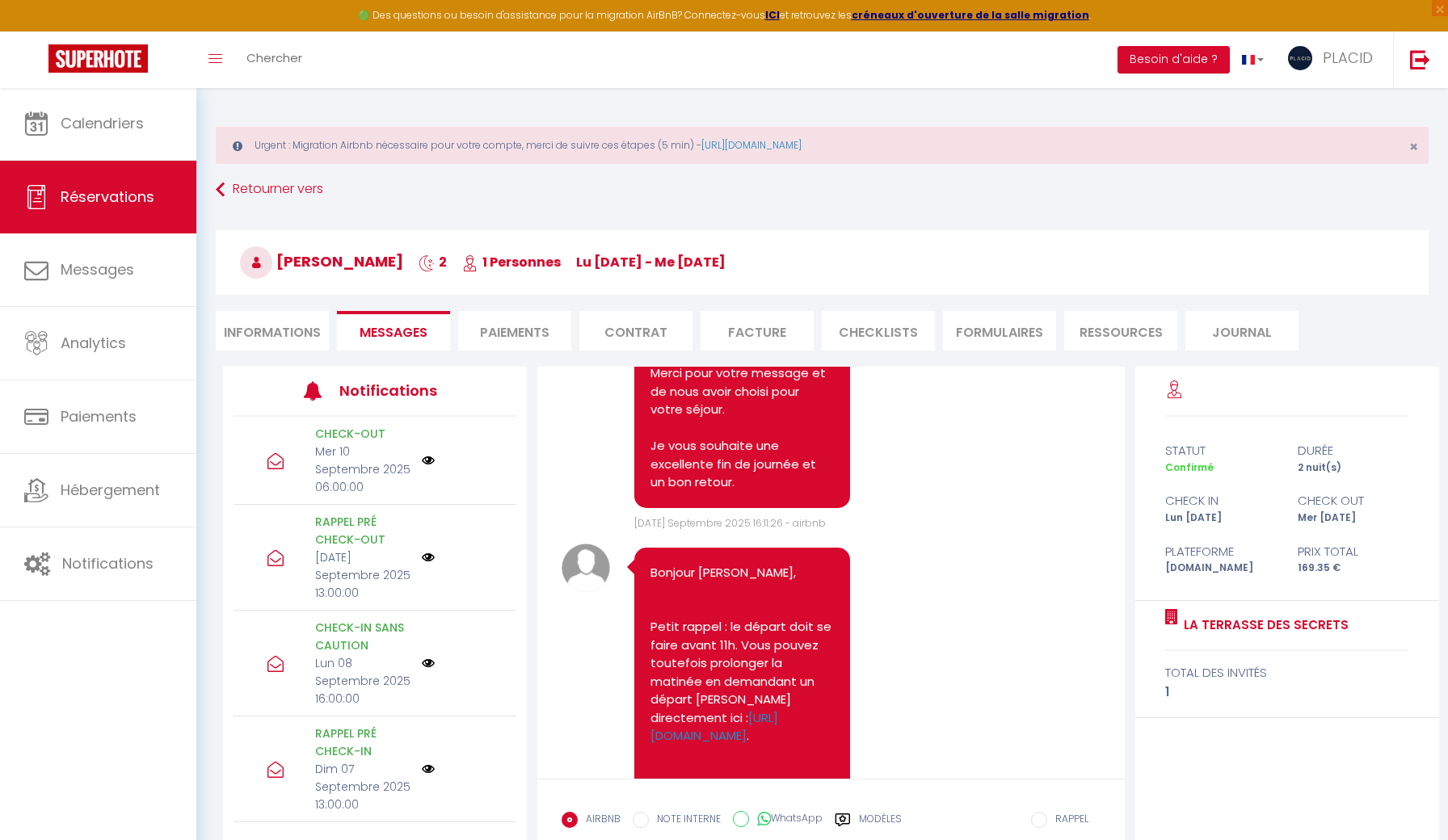
scroll to position [2477, 0]
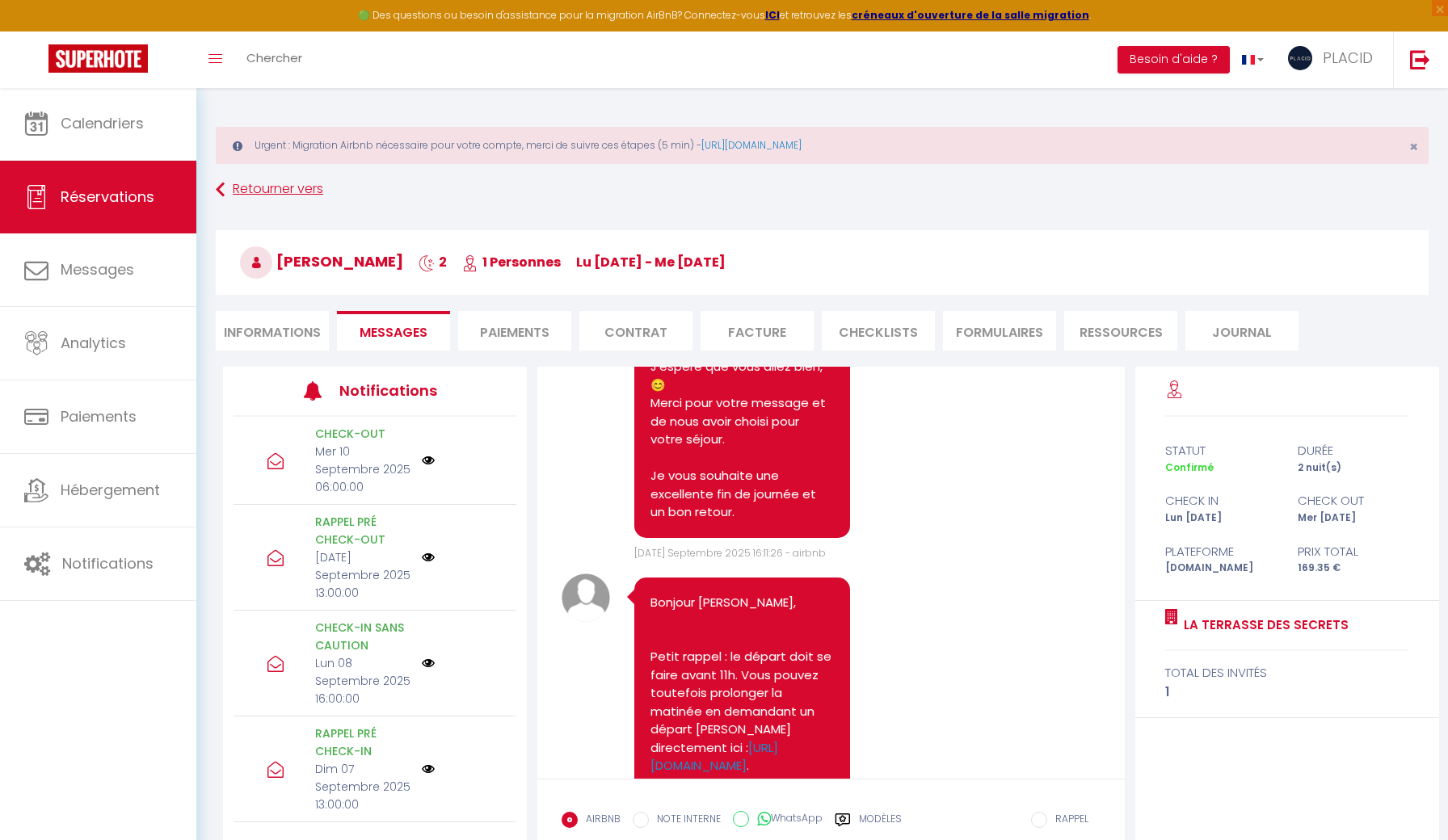
click at [281, 188] on link "Retourner vers" at bounding box center [822, 190] width 1213 height 29
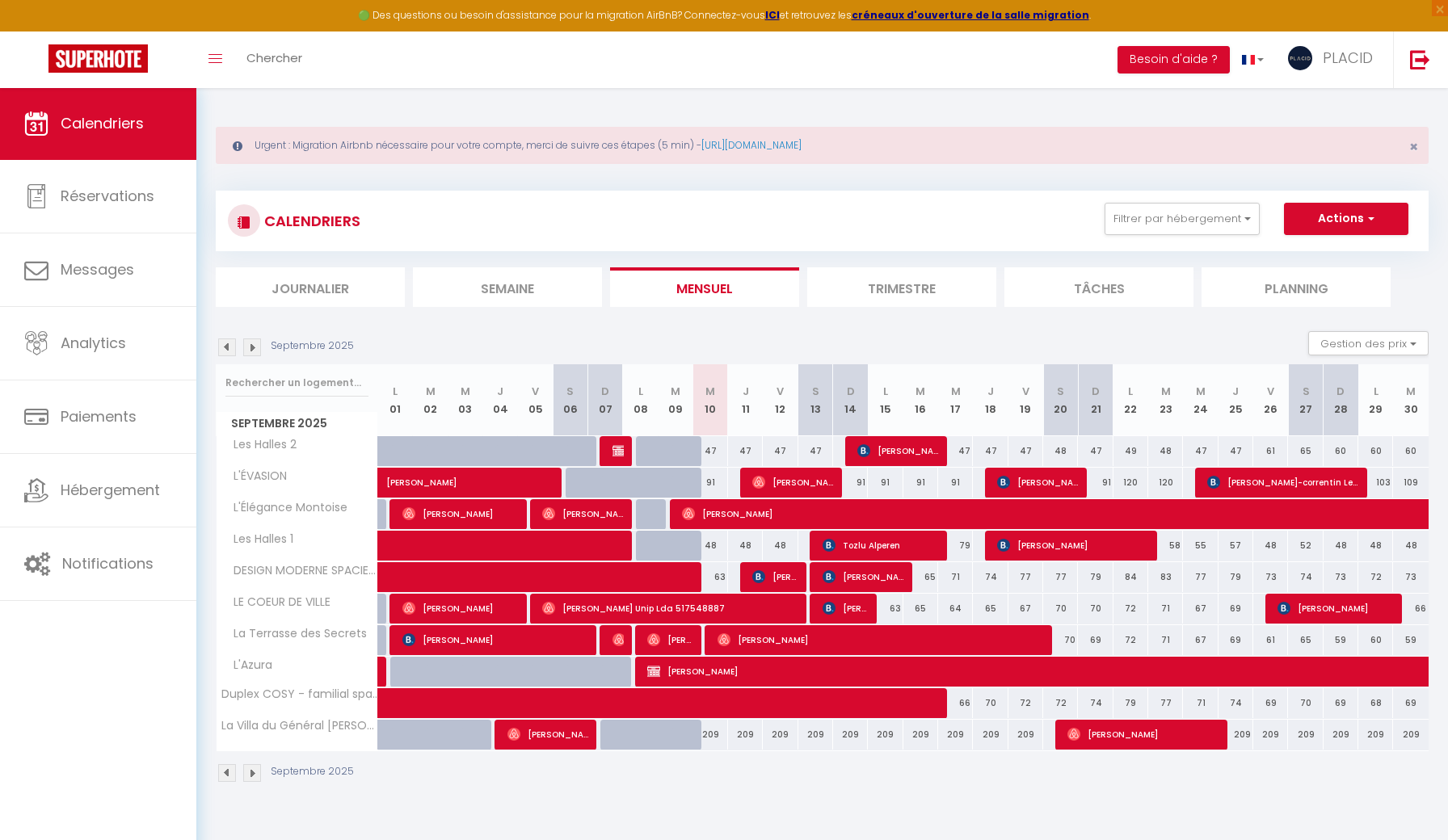
click at [597, 6] on div "🟢 Des questions ou besoin d'assistance pour la migration AirBnB? Connectez-vous…" at bounding box center [724, 15] width 1448 height 32
